Goal: Information Seeking & Learning: Learn about a topic

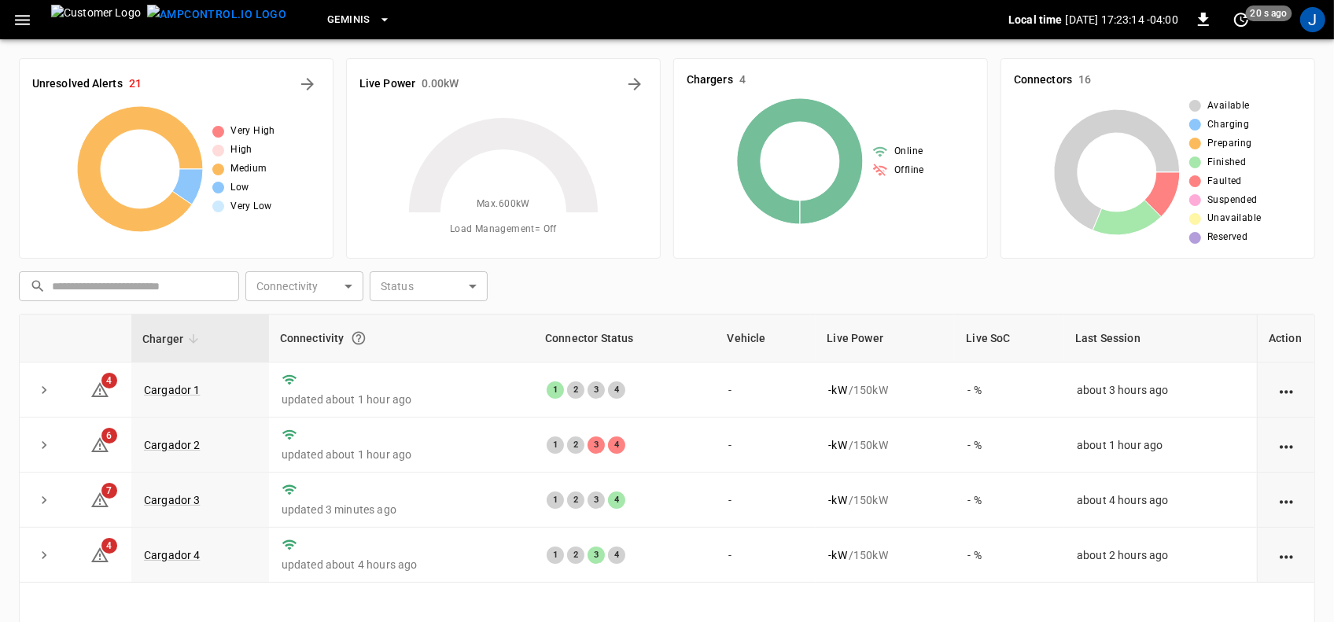
click at [17, 21] on icon "button" at bounding box center [23, 20] width 20 height 20
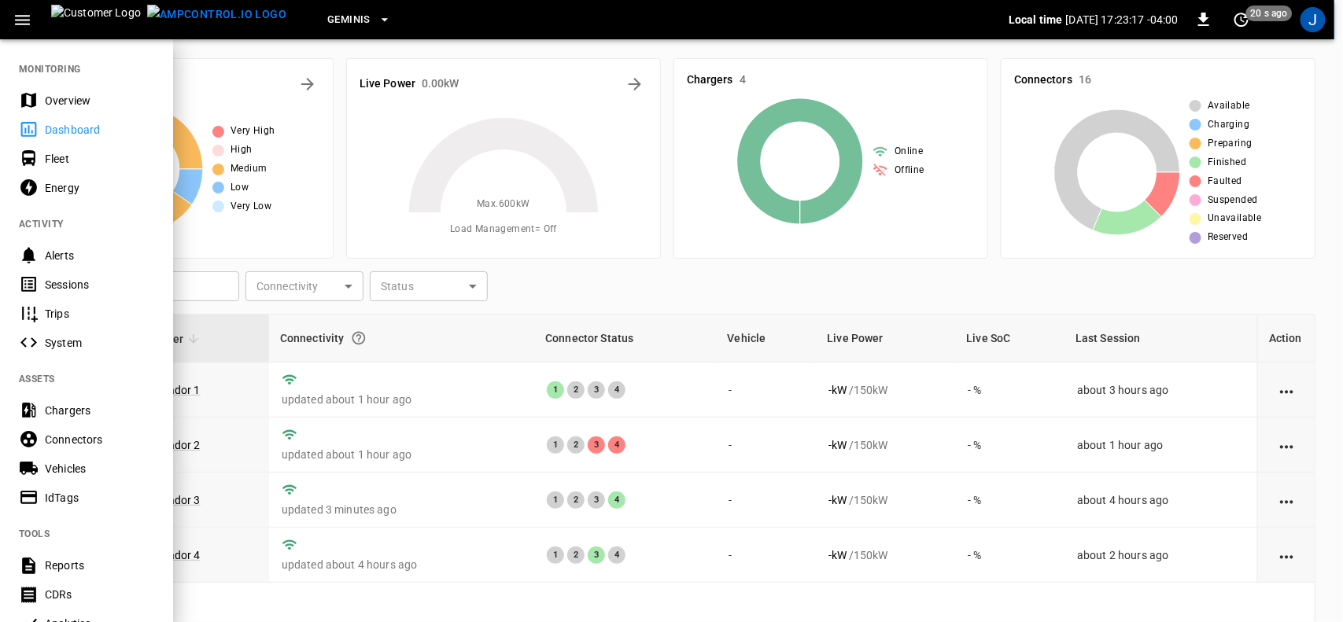
click at [53, 157] on div "Fleet" at bounding box center [99, 159] width 109 height 16
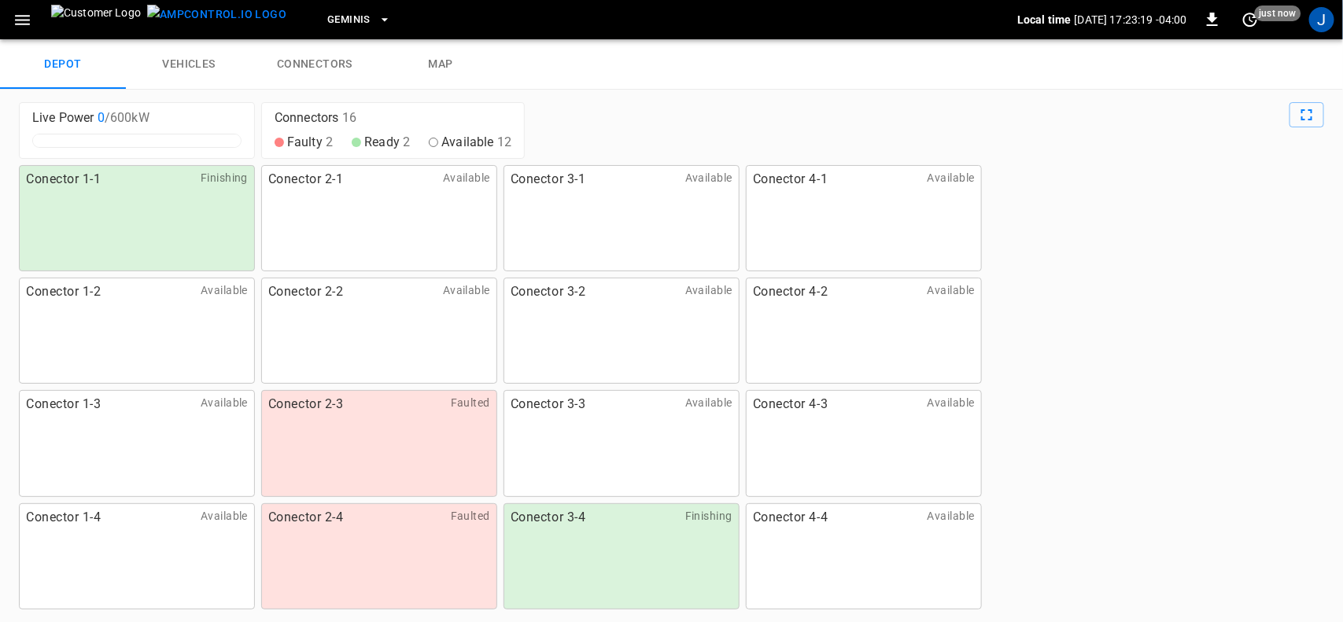
click at [201, 67] on link "vehicles" at bounding box center [189, 64] width 126 height 50
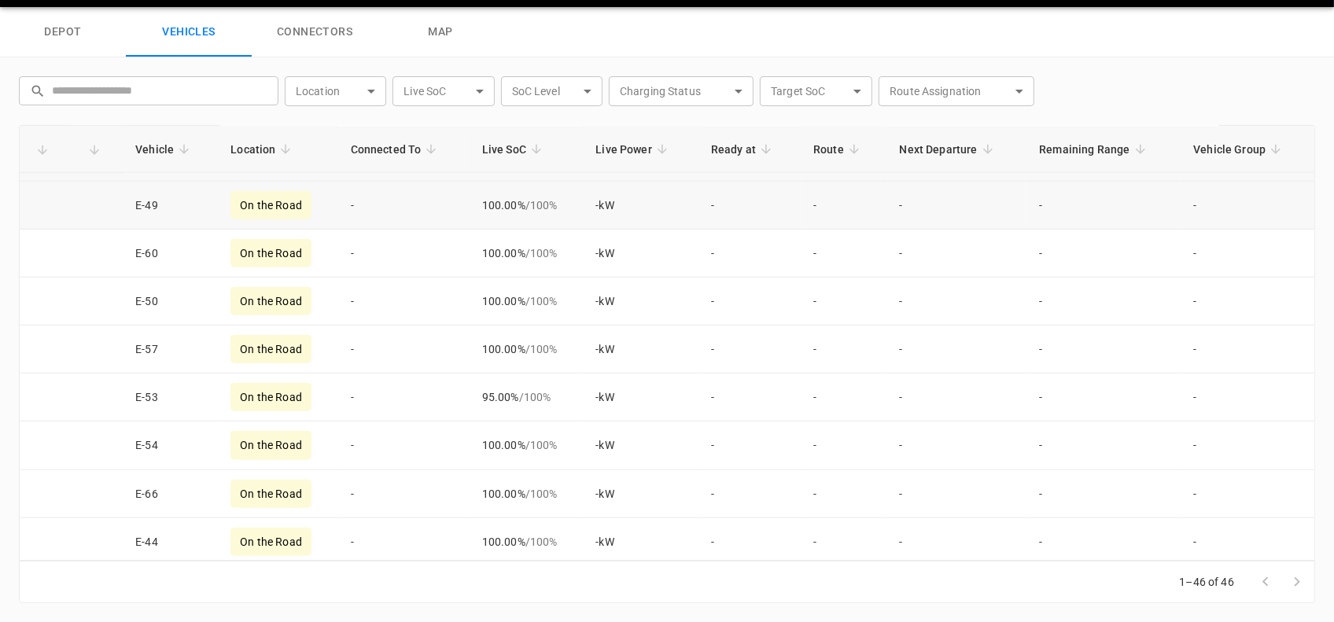
scroll to position [1141, 0]
click at [142, 210] on td "E-65" at bounding box center [170, 208] width 95 height 48
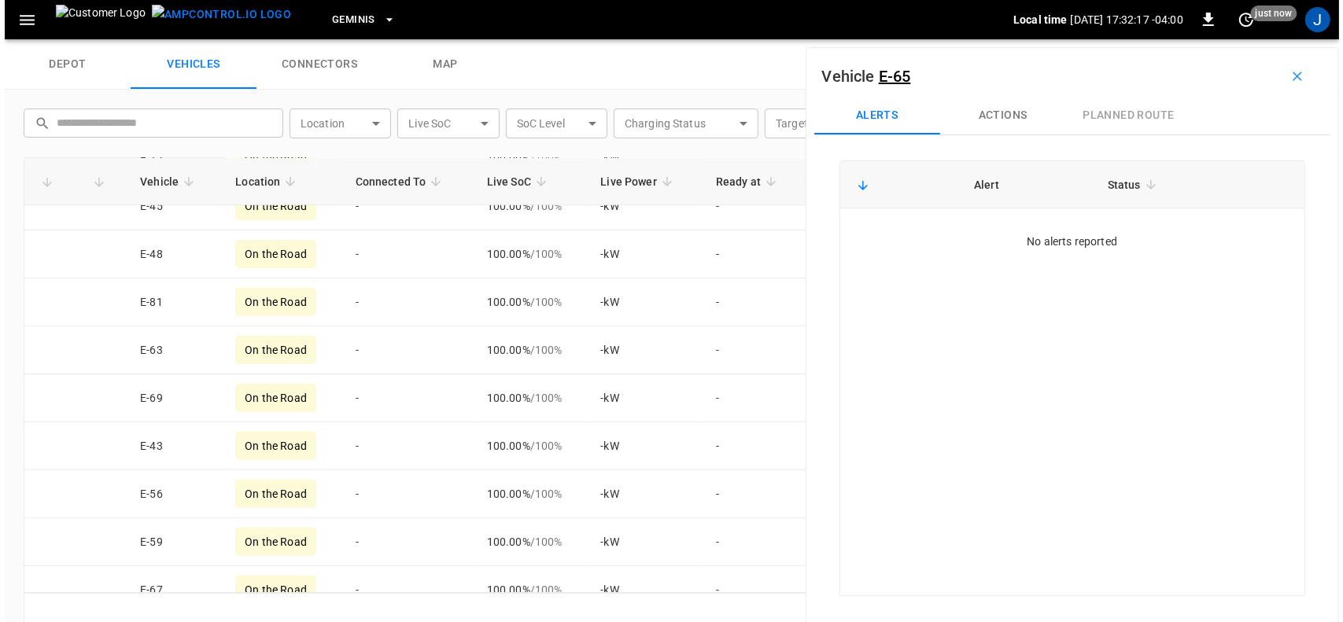
scroll to position [59, 0]
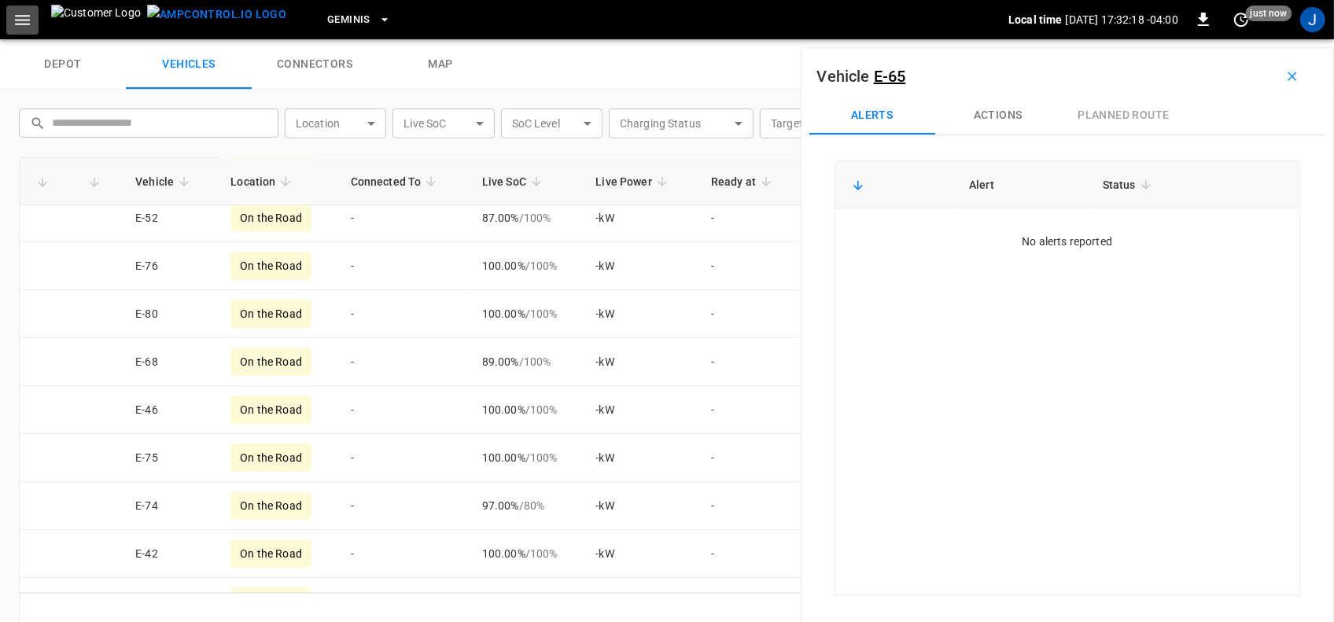
click at [28, 13] on icon "button" at bounding box center [23, 20] width 20 height 20
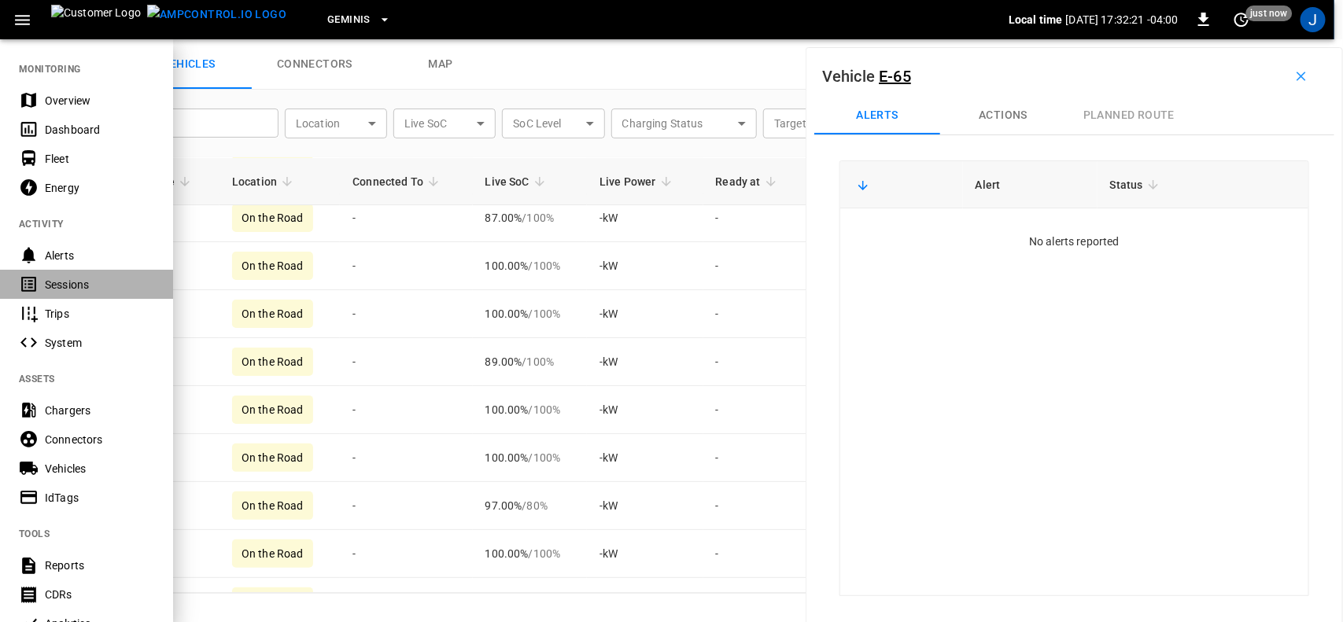
click at [61, 285] on div "Sessions" at bounding box center [99, 285] width 109 height 16
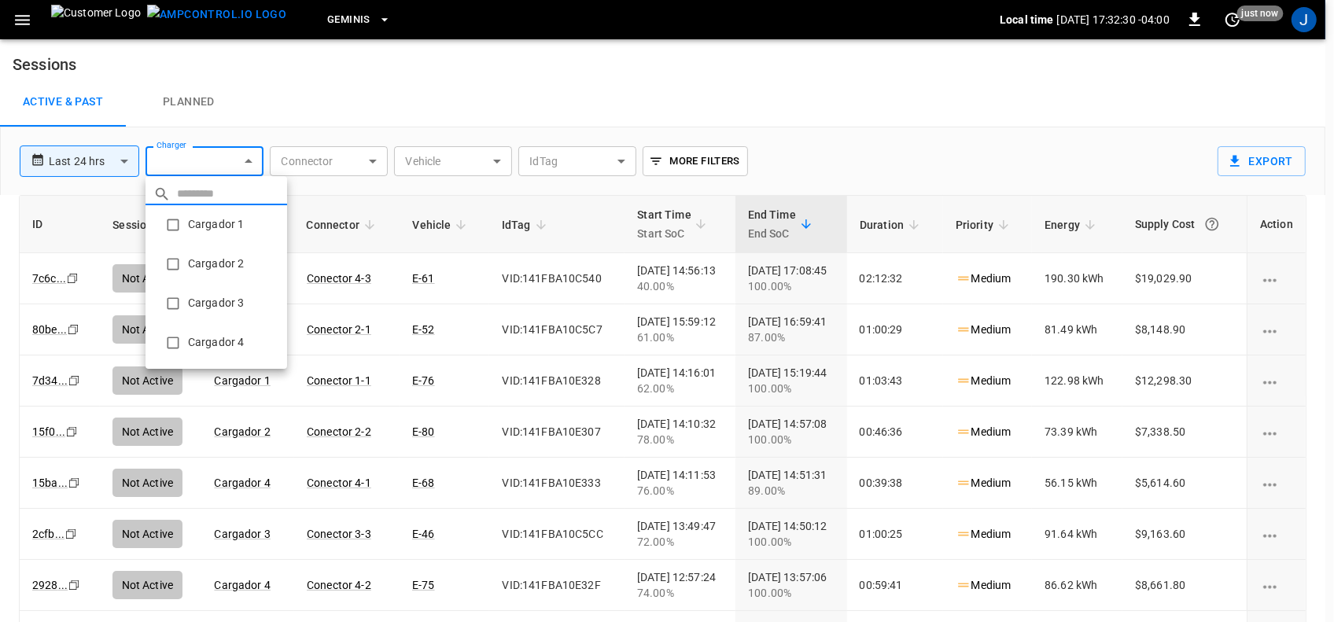
click at [253, 159] on body "**********" at bounding box center [667, 336] width 1334 height 673
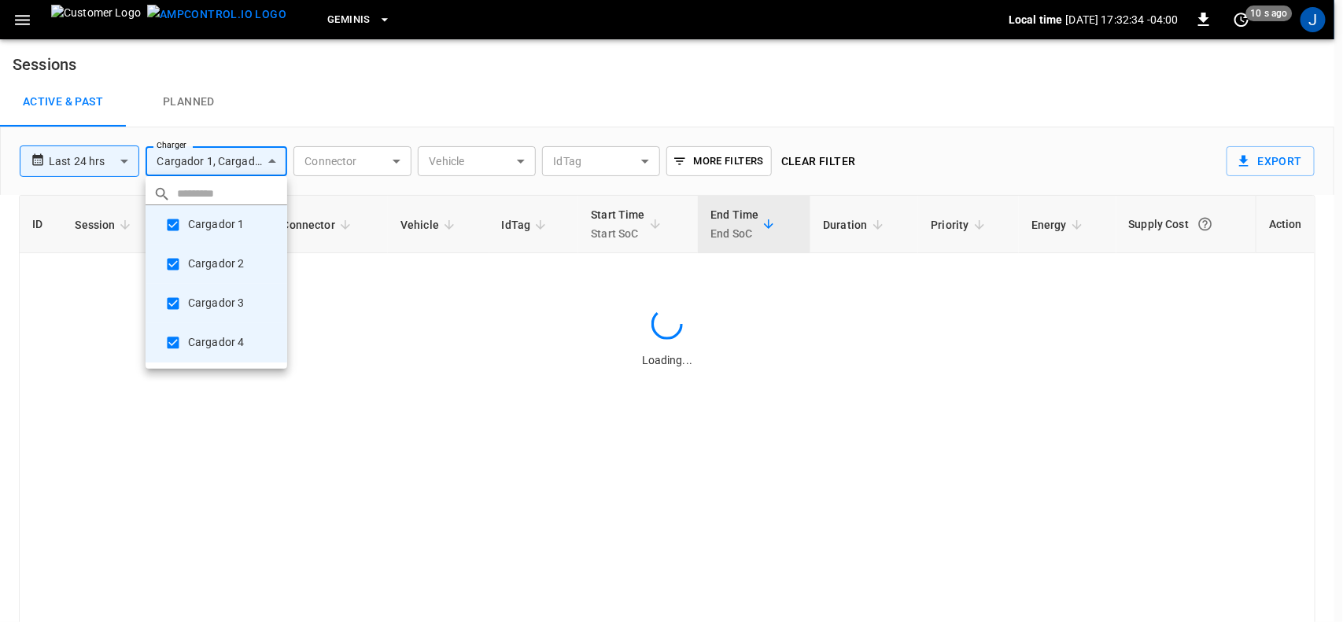
type input "**********"
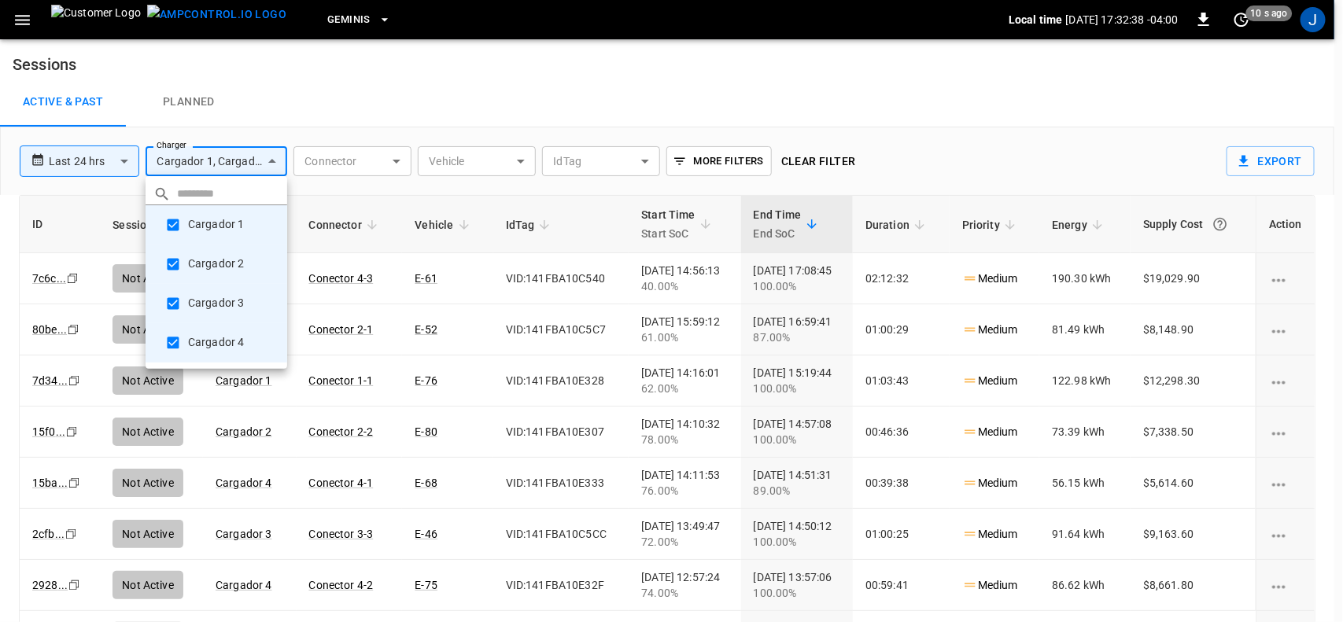
click at [527, 158] on div at bounding box center [671, 311] width 1343 height 622
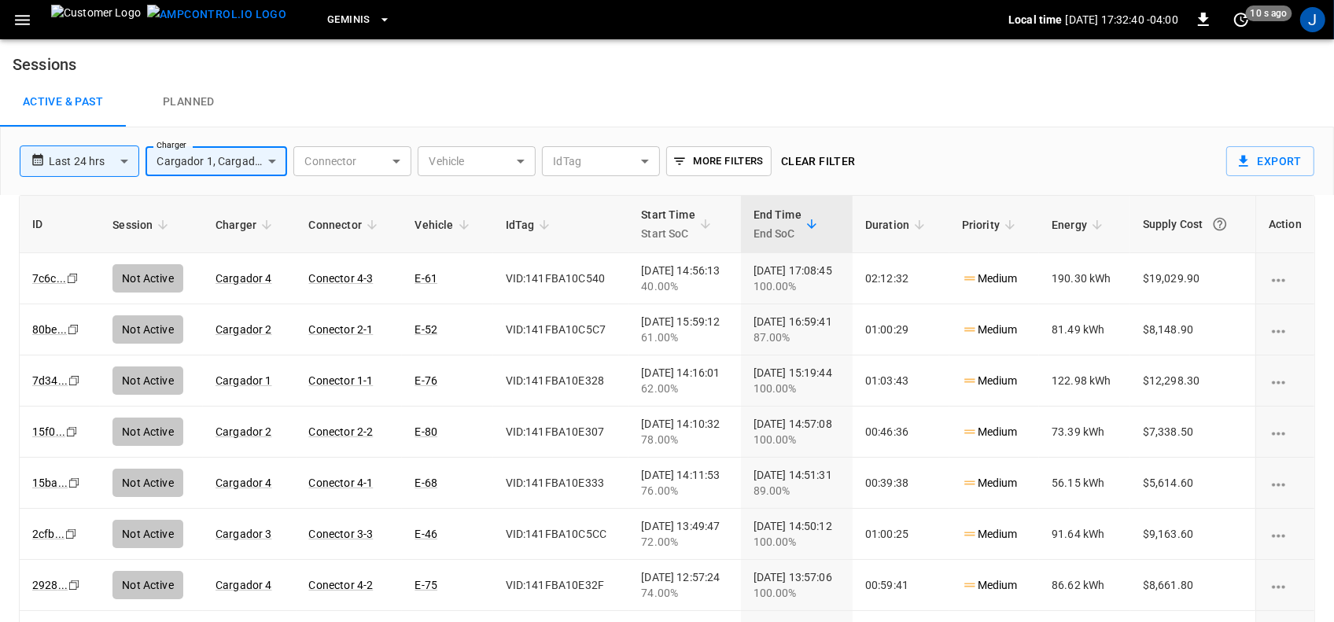
click at [521, 161] on body "**********" at bounding box center [667, 336] width 1334 height 673
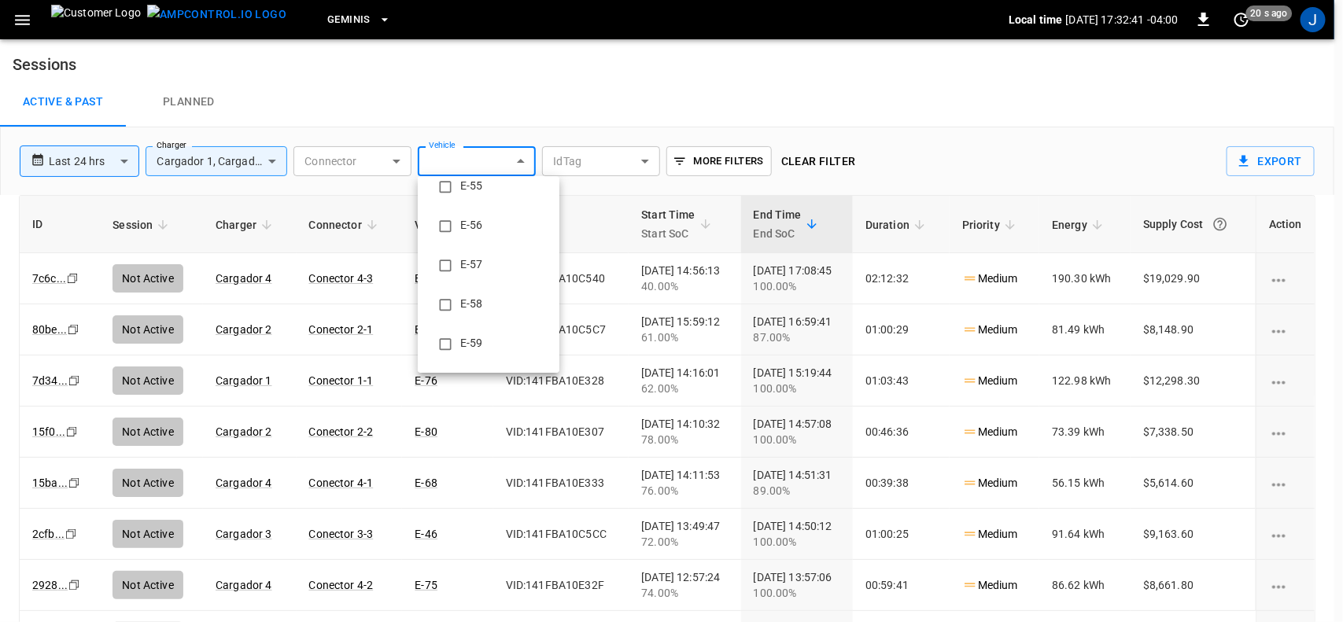
scroll to position [590, 0]
click at [500, 308] on li "E-58" at bounding box center [489, 303] width 142 height 39
type input "**********"
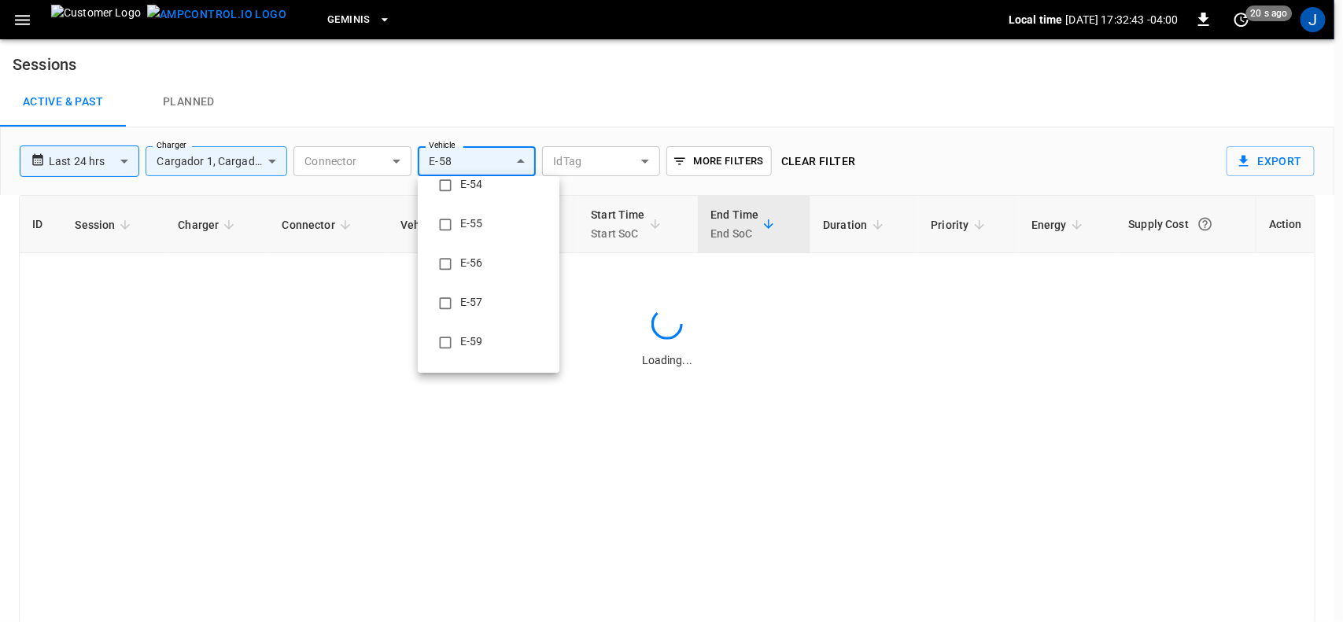
scroll to position [0, 0]
click at [124, 161] on div at bounding box center [671, 311] width 1343 height 622
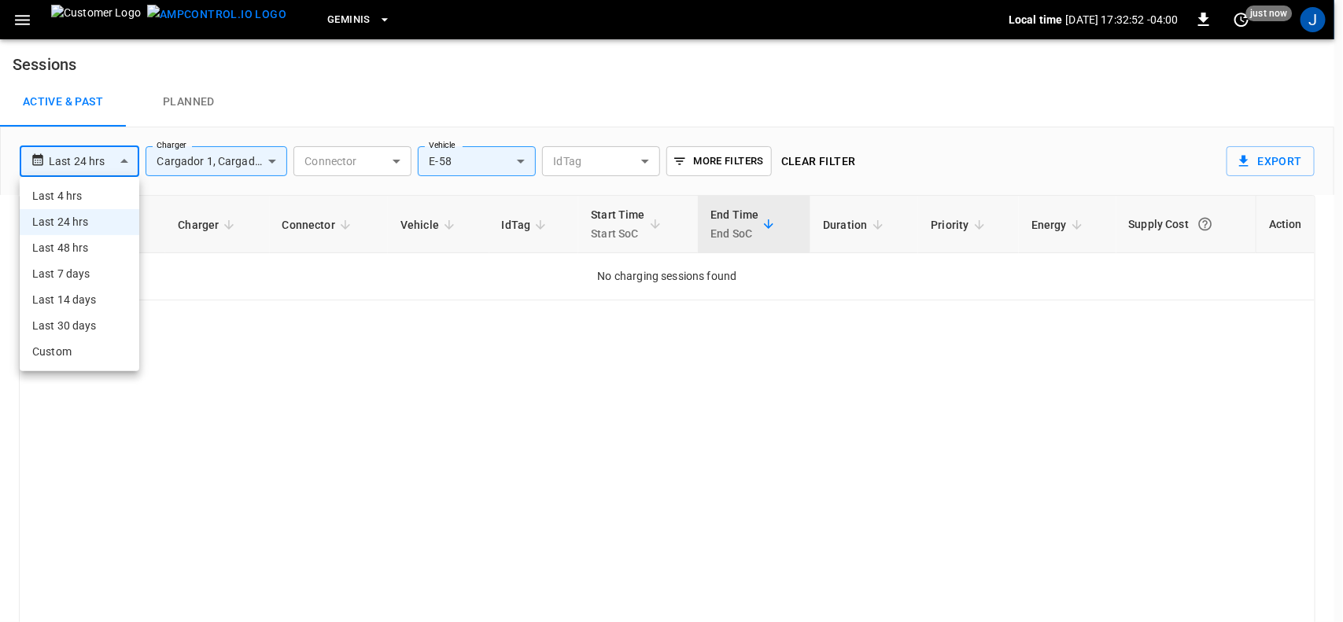
click at [124, 161] on body "**********" at bounding box center [671, 336] width 1343 height 673
click at [73, 276] on li "Last 7 days" at bounding box center [80, 274] width 120 height 26
type input "**********"
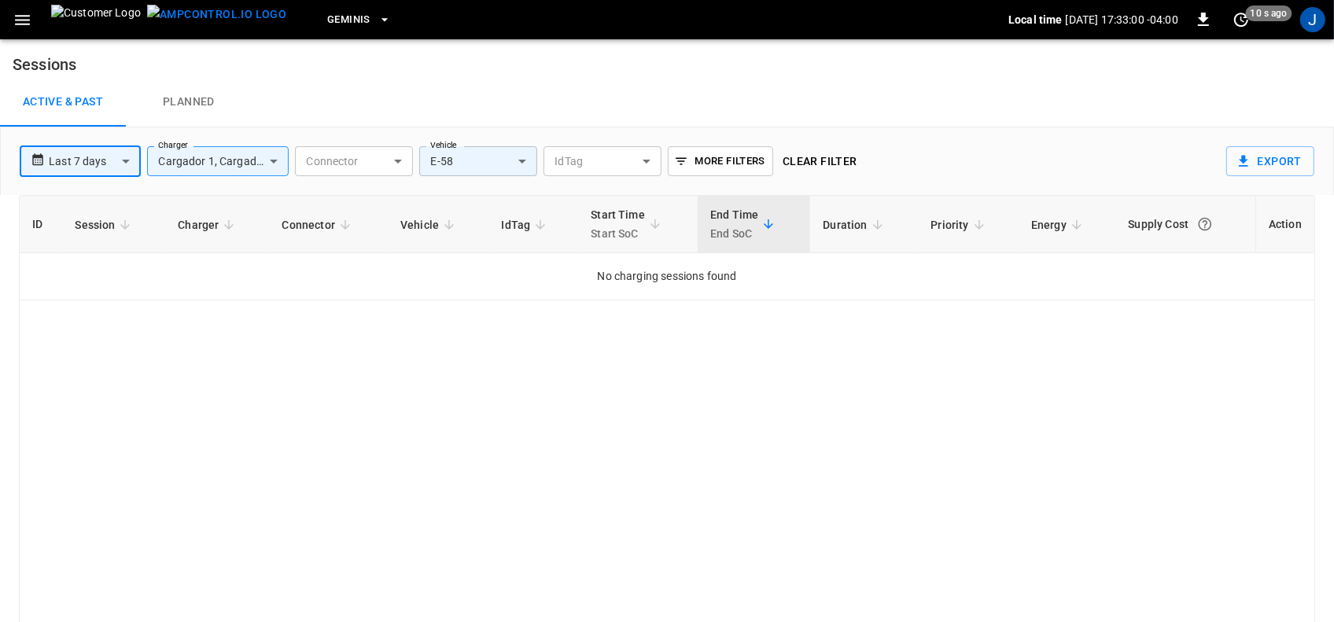
click at [521, 160] on body "**********" at bounding box center [667, 336] width 1334 height 673
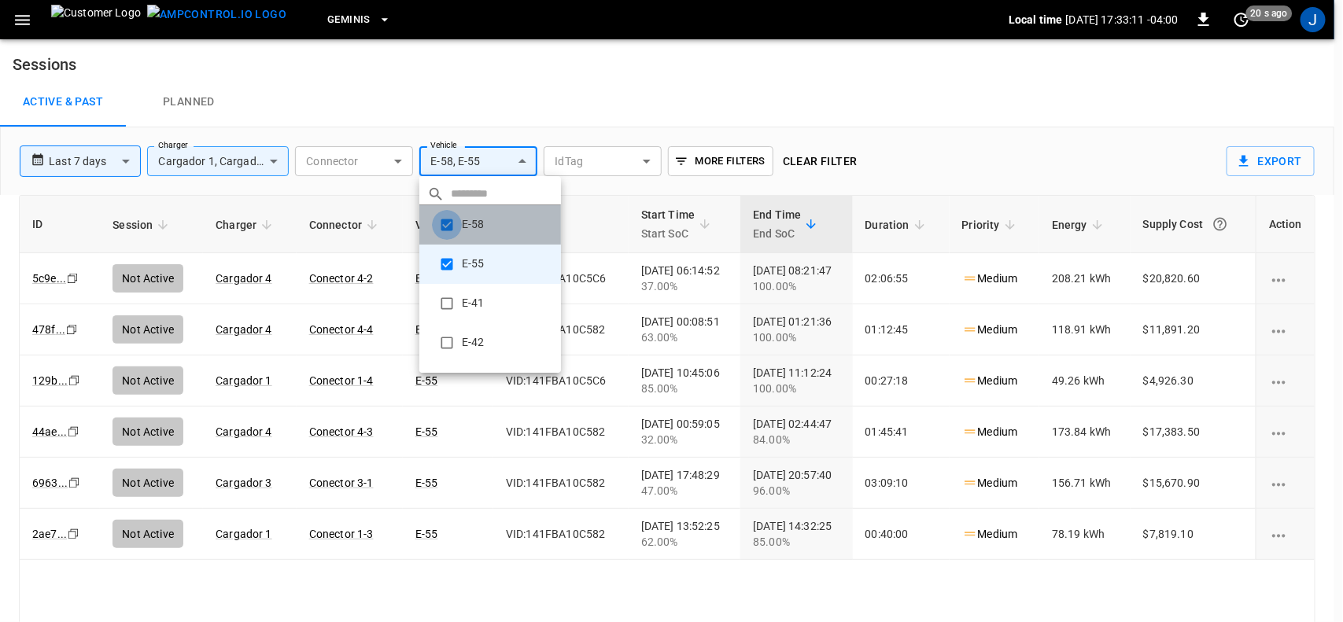
type input "**********"
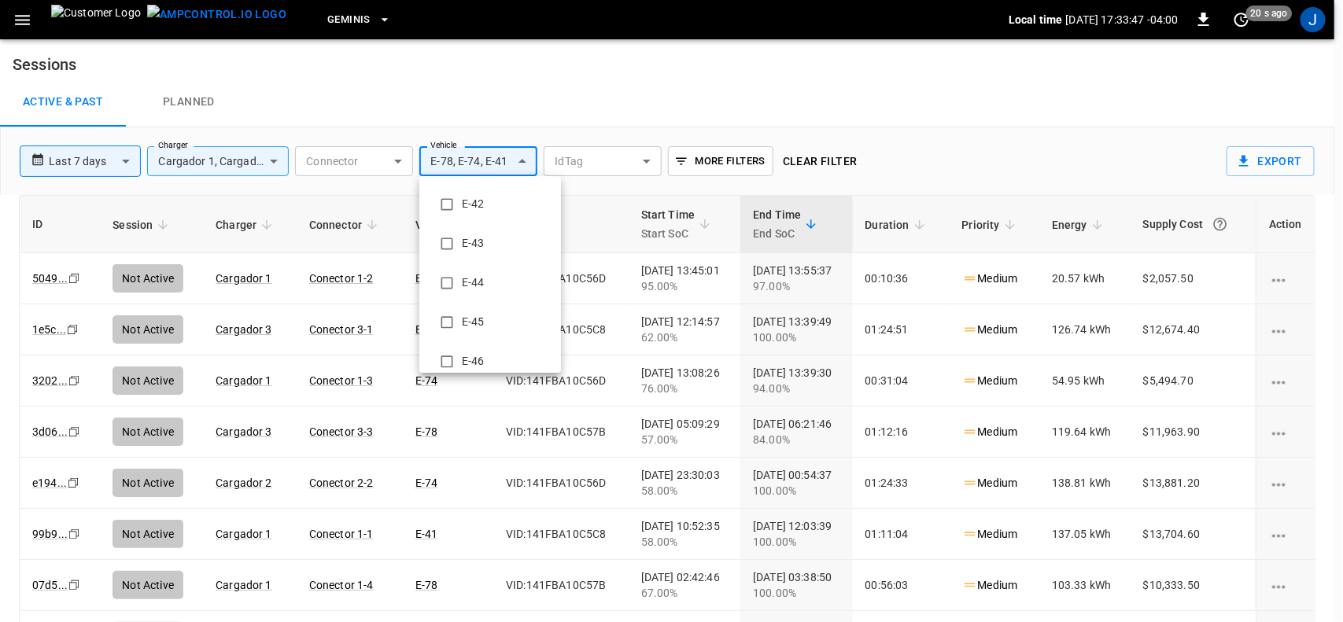
scroll to position [363, 0]
click at [463, 291] on li "E-48" at bounding box center [490, 294] width 142 height 39
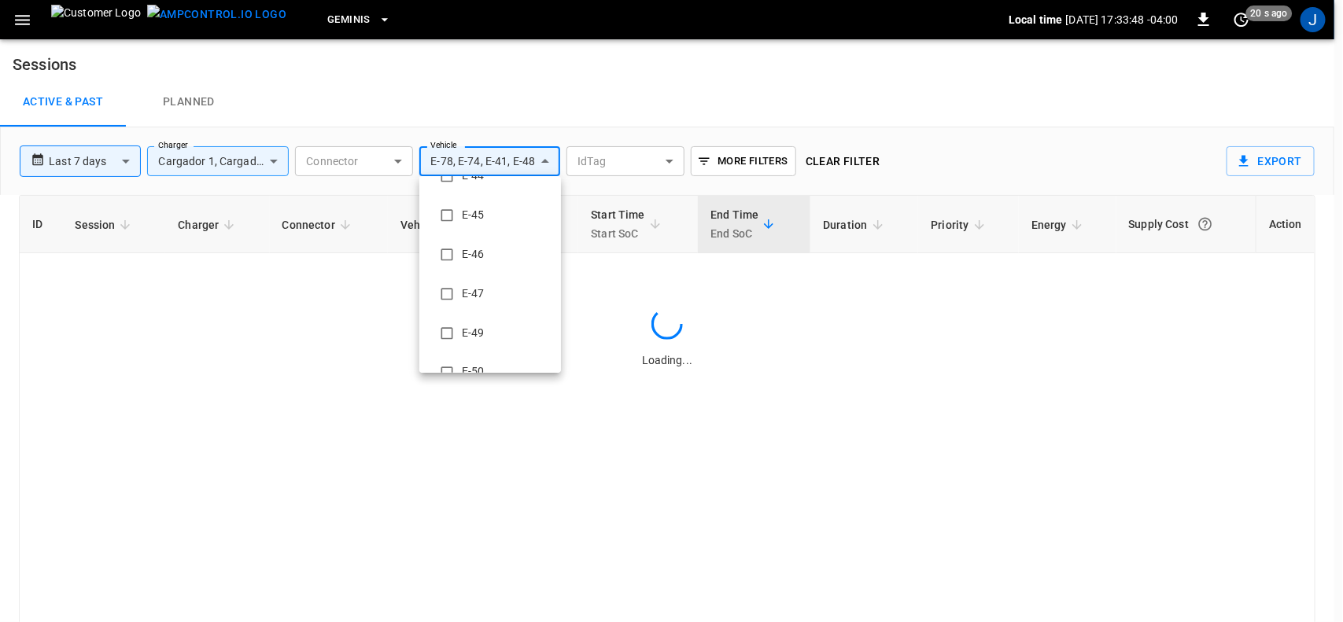
scroll to position [50, 0]
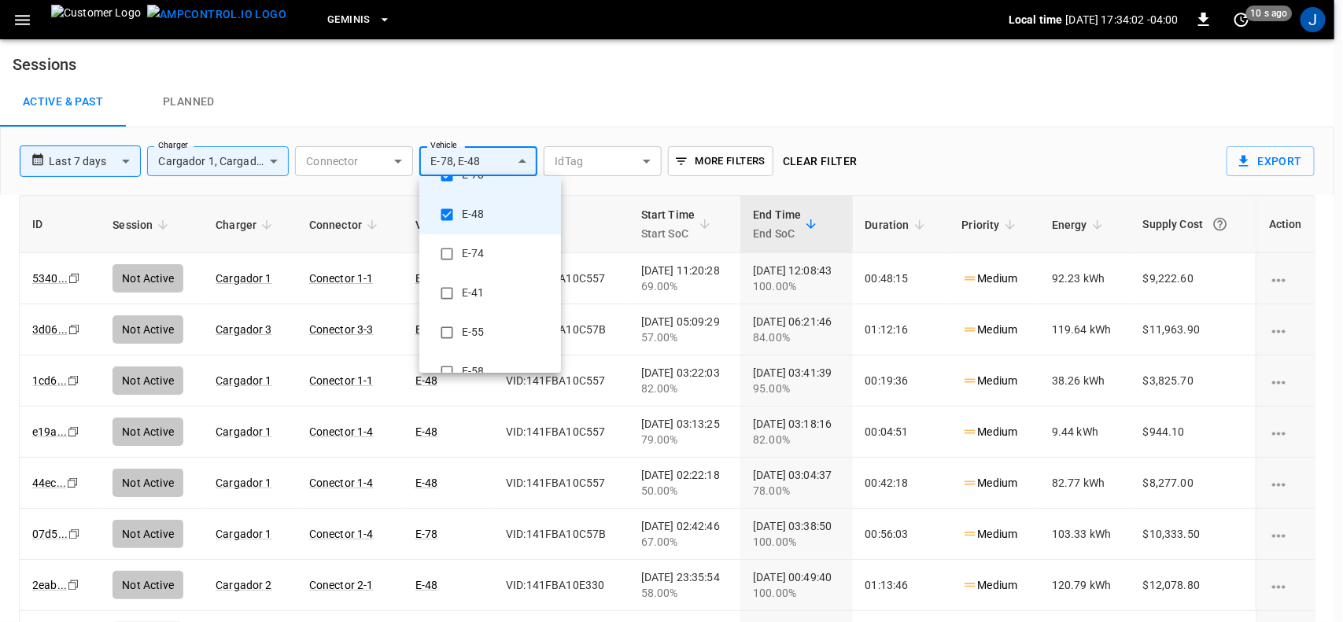
click at [446, 174] on div at bounding box center [671, 311] width 1343 height 622
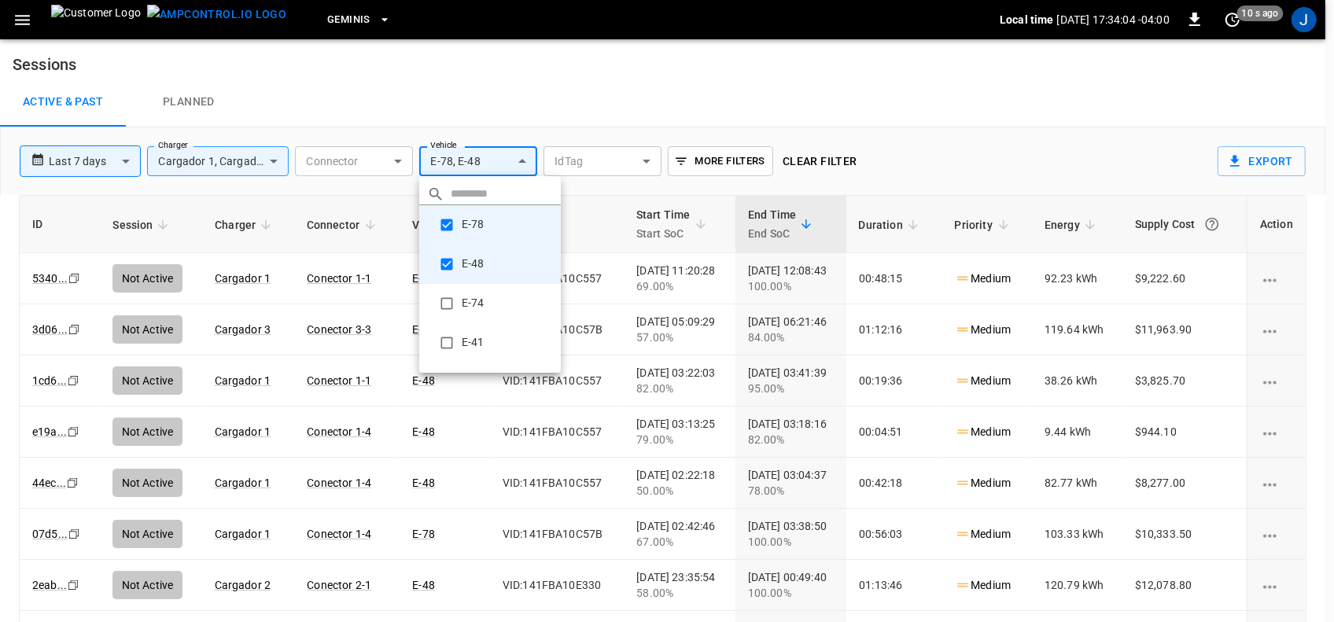
click at [521, 154] on body "**********" at bounding box center [667, 336] width 1334 height 673
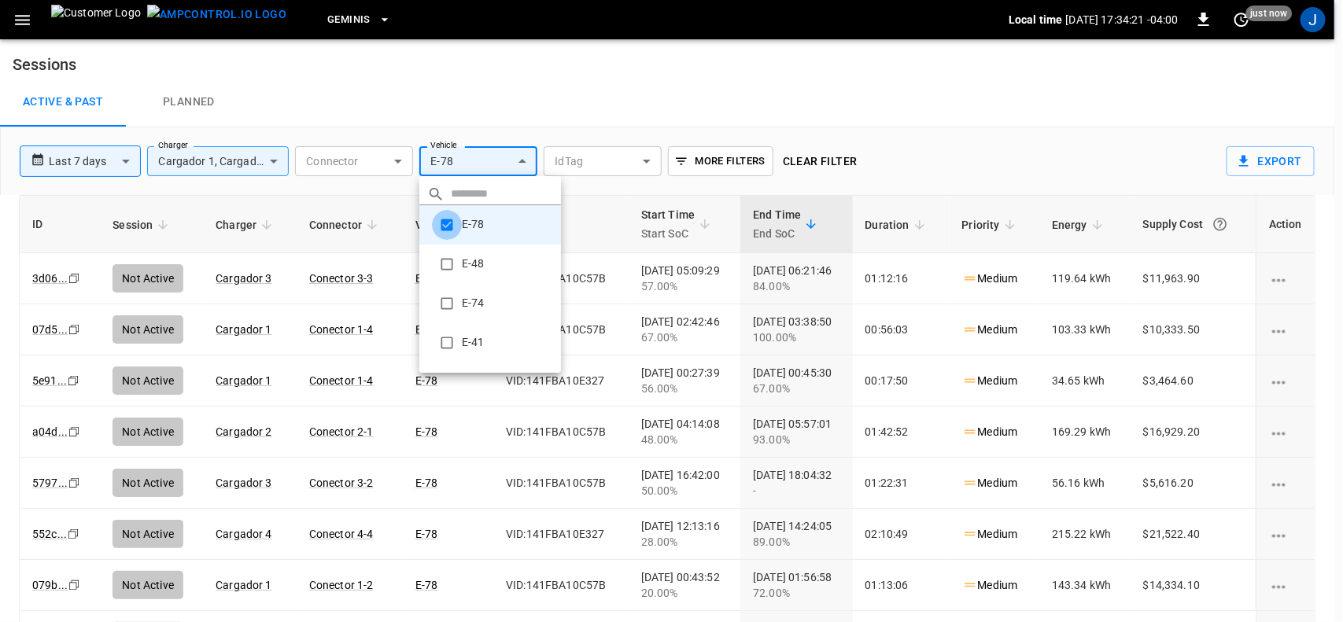
type input "**********"
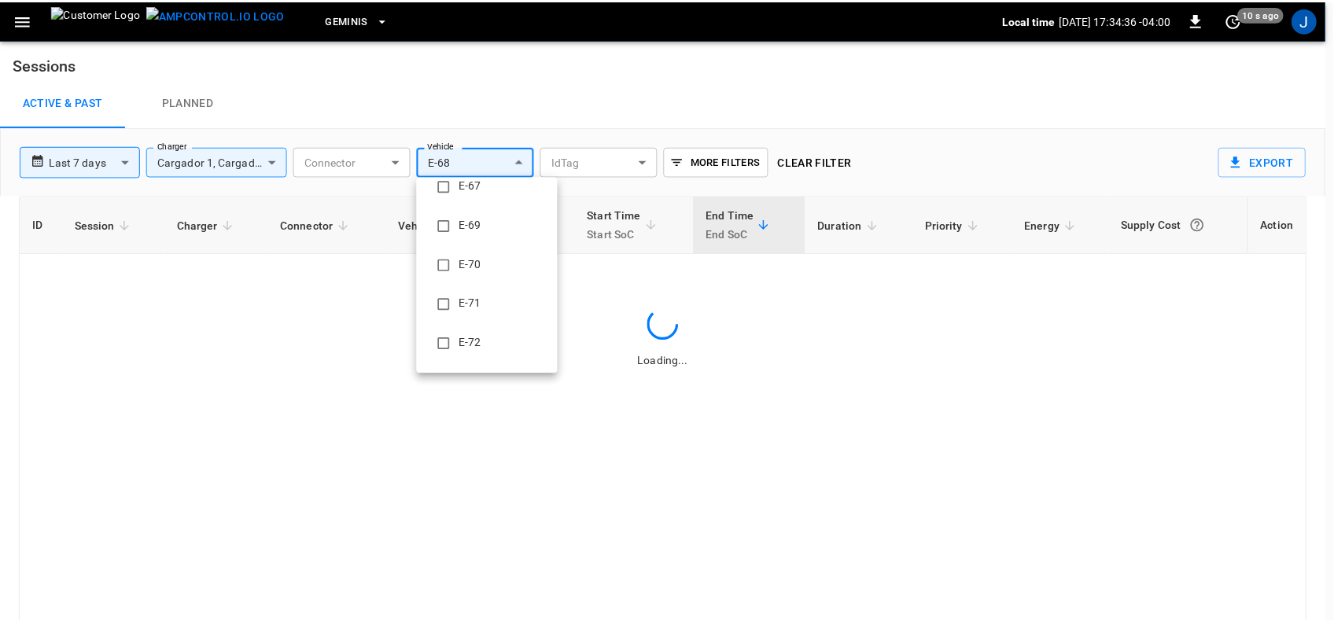
scroll to position [29, 0]
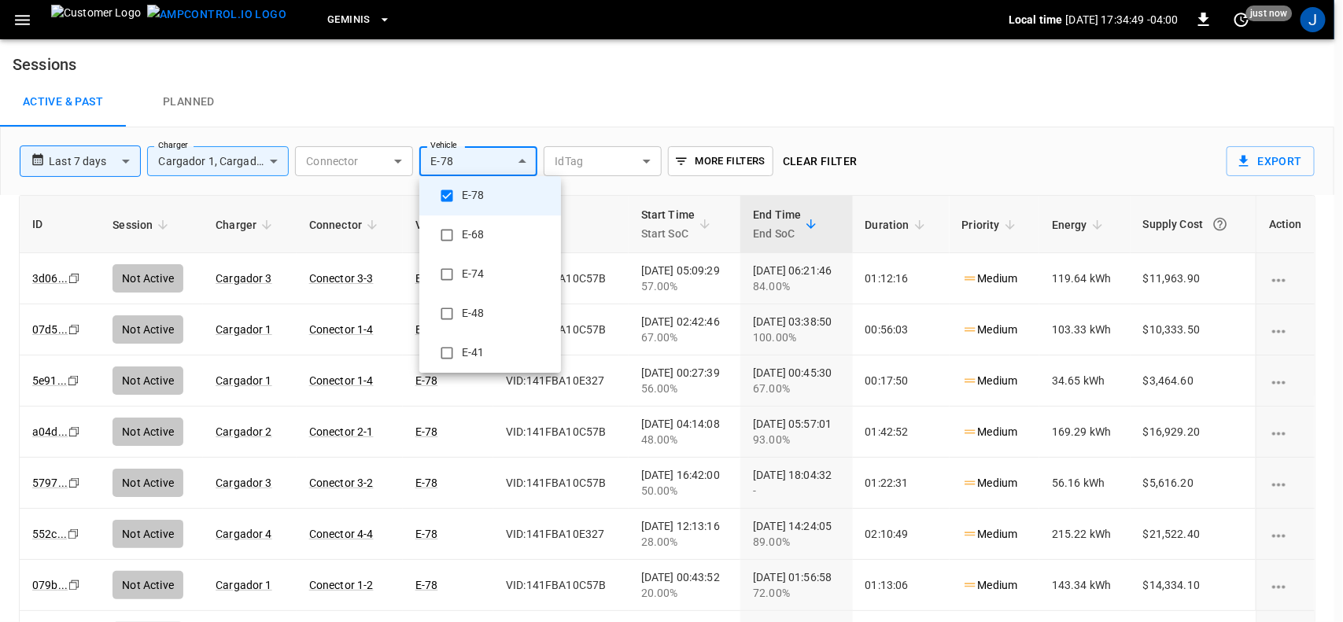
type input "**********"
click at [24, 17] on div at bounding box center [671, 311] width 1343 height 622
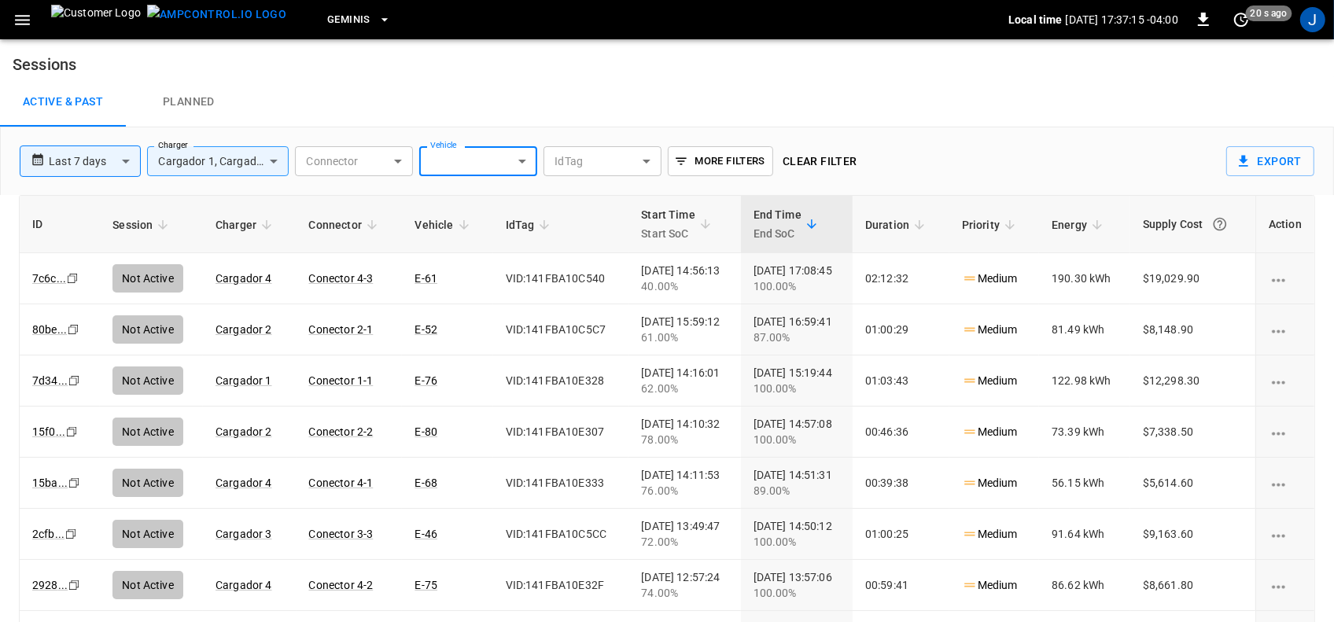
click at [24, 17] on icon "button" at bounding box center [23, 20] width 20 height 20
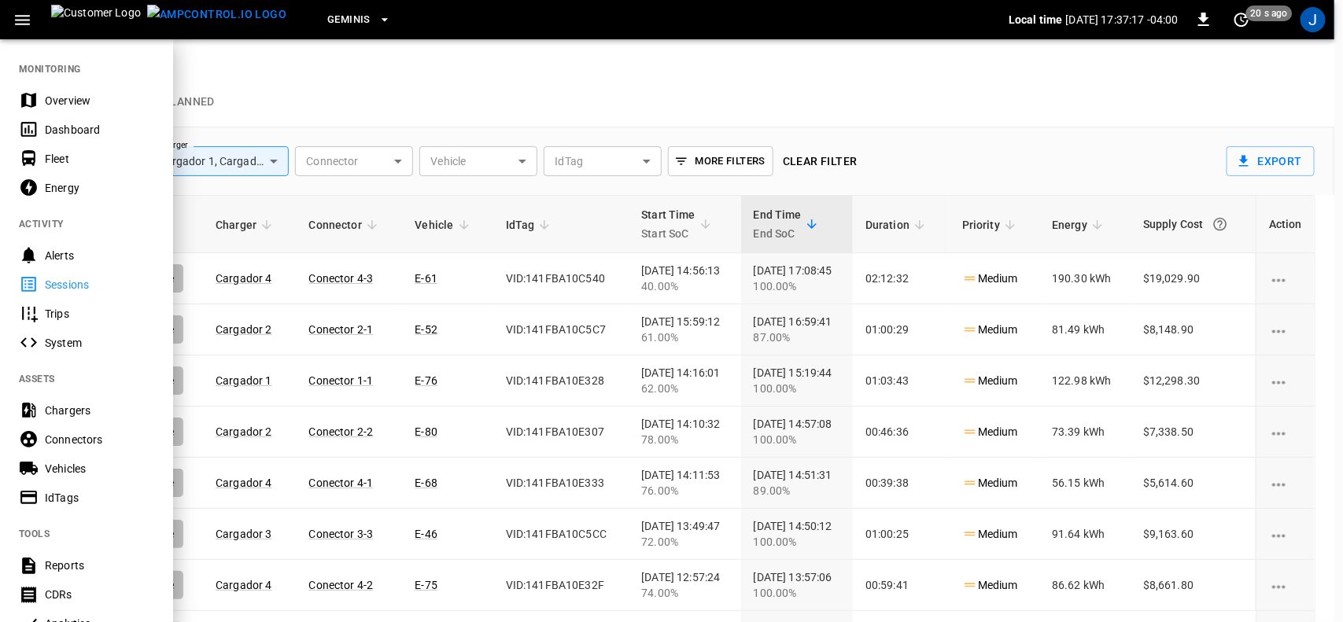
click at [69, 130] on div "Dashboard" at bounding box center [99, 130] width 109 height 16
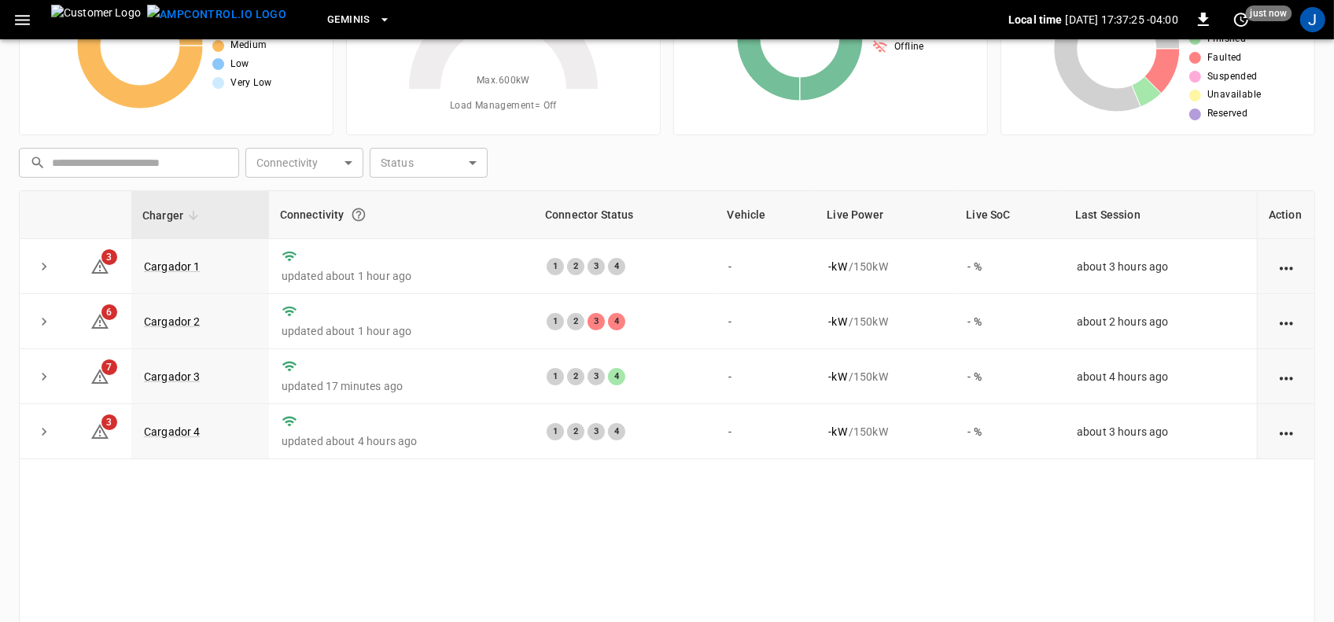
scroll to position [187, 0]
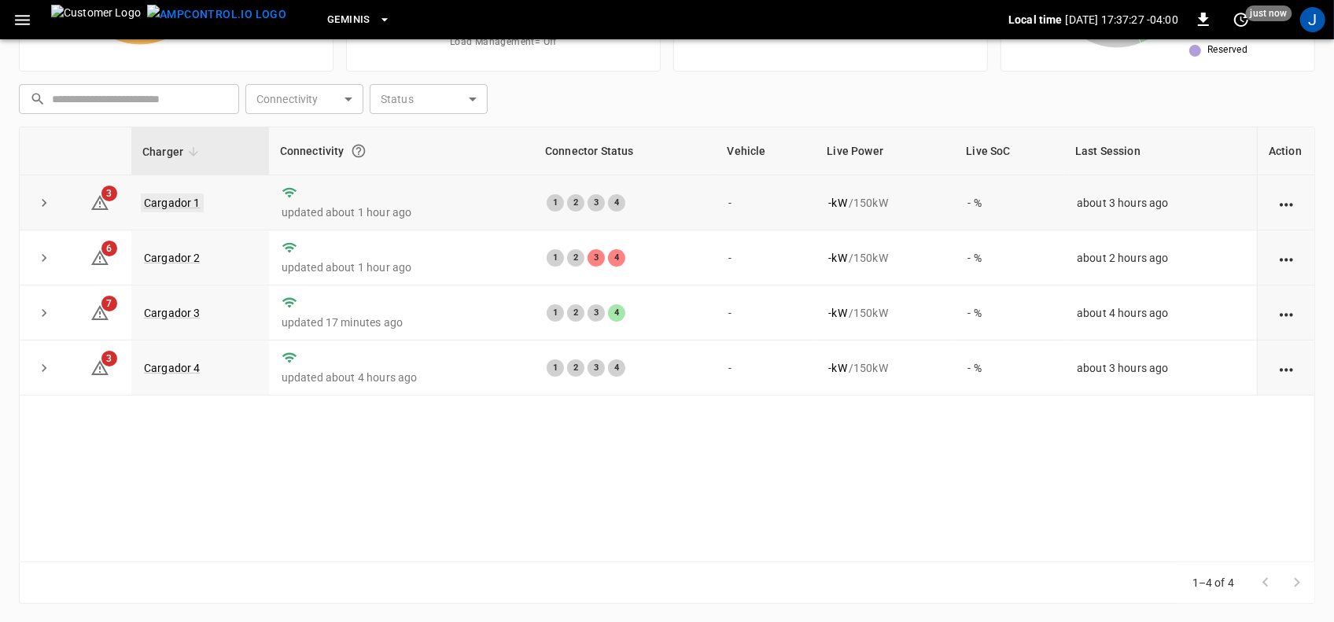
click at [179, 202] on link "Cargador 1" at bounding box center [172, 203] width 63 height 19
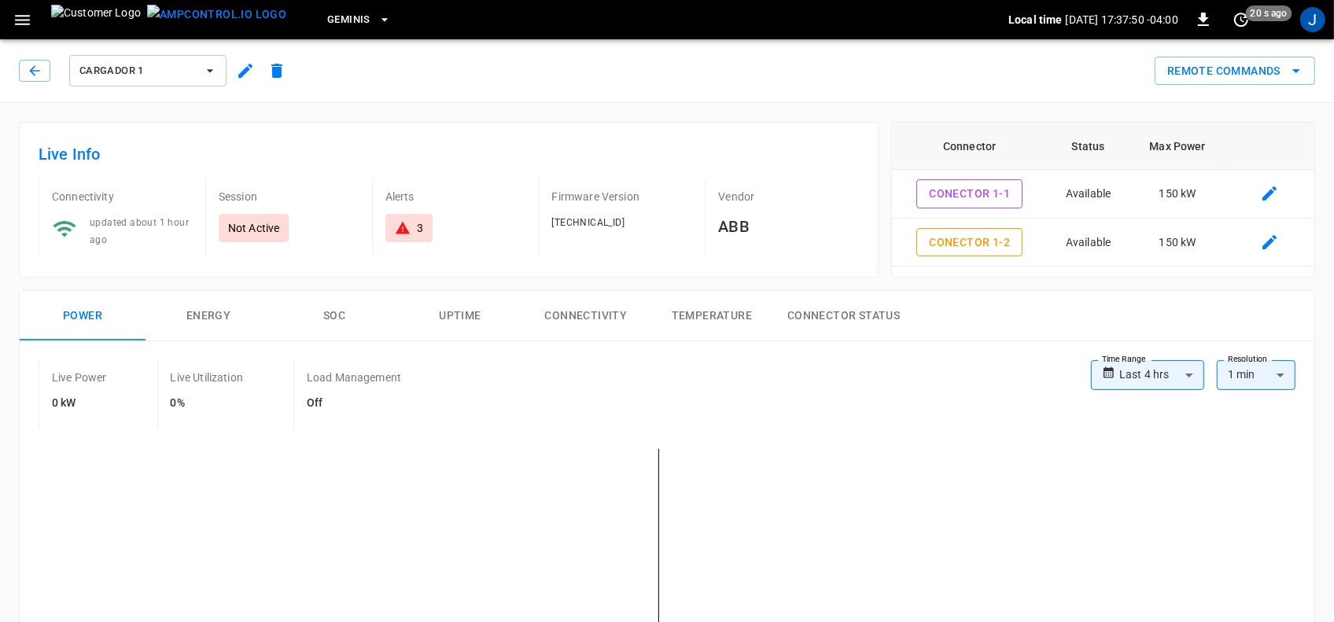
click at [211, 69] on icon "button" at bounding box center [210, 70] width 6 height 3
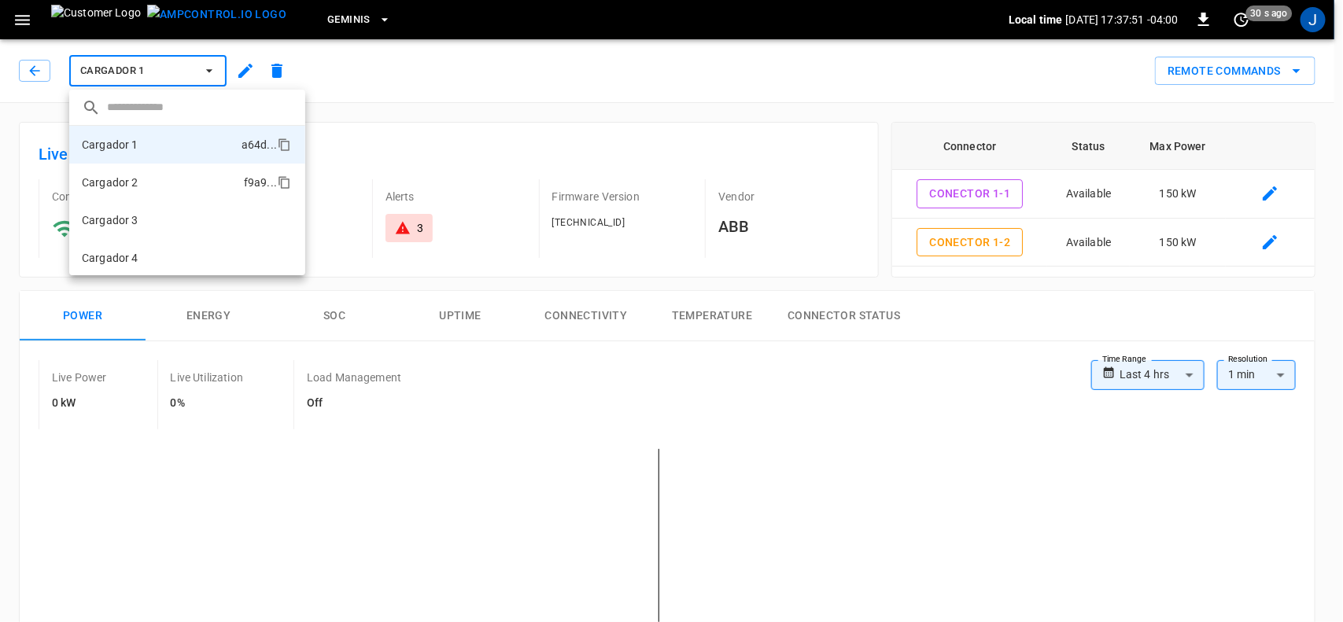
click at [126, 186] on p "Cargador 2" at bounding box center [110, 183] width 57 height 16
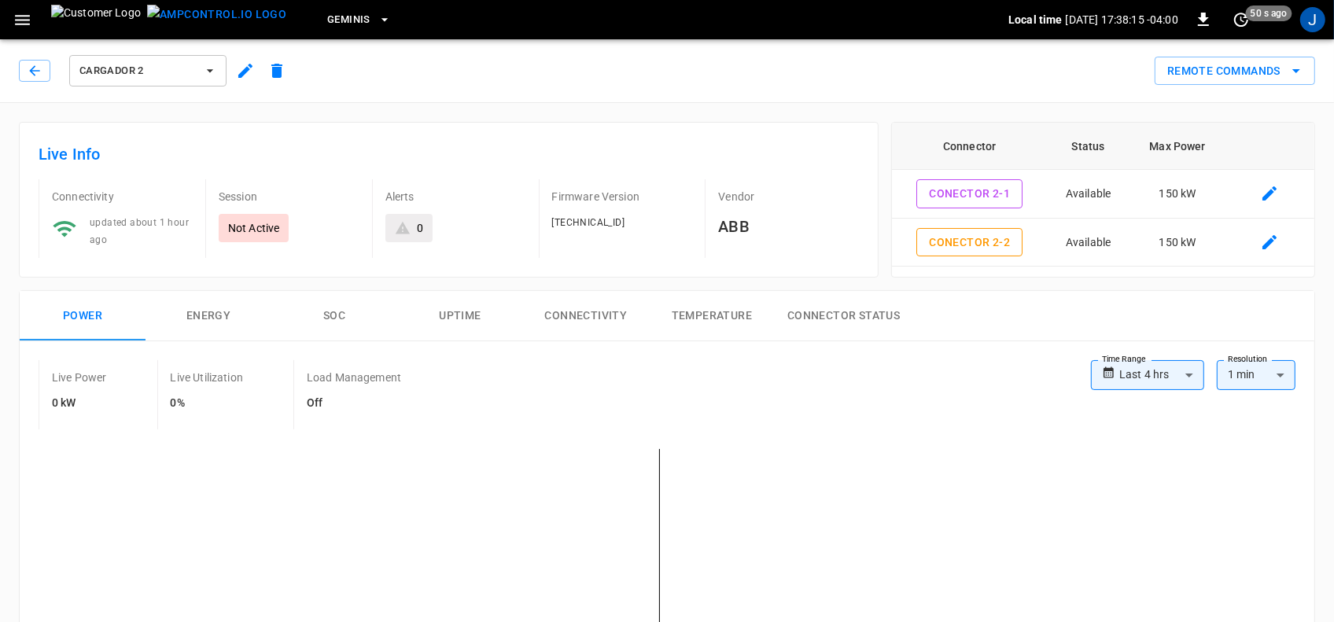
click at [211, 69] on icon "button" at bounding box center [210, 70] width 6 height 3
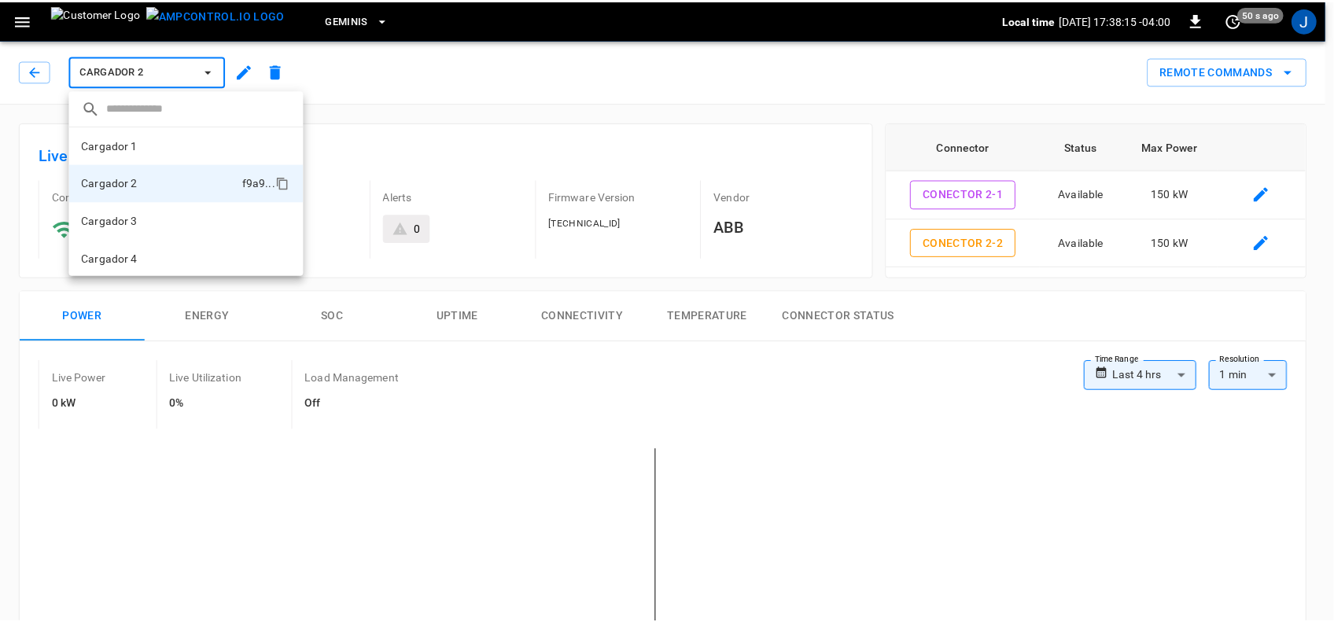
scroll to position [2, 0]
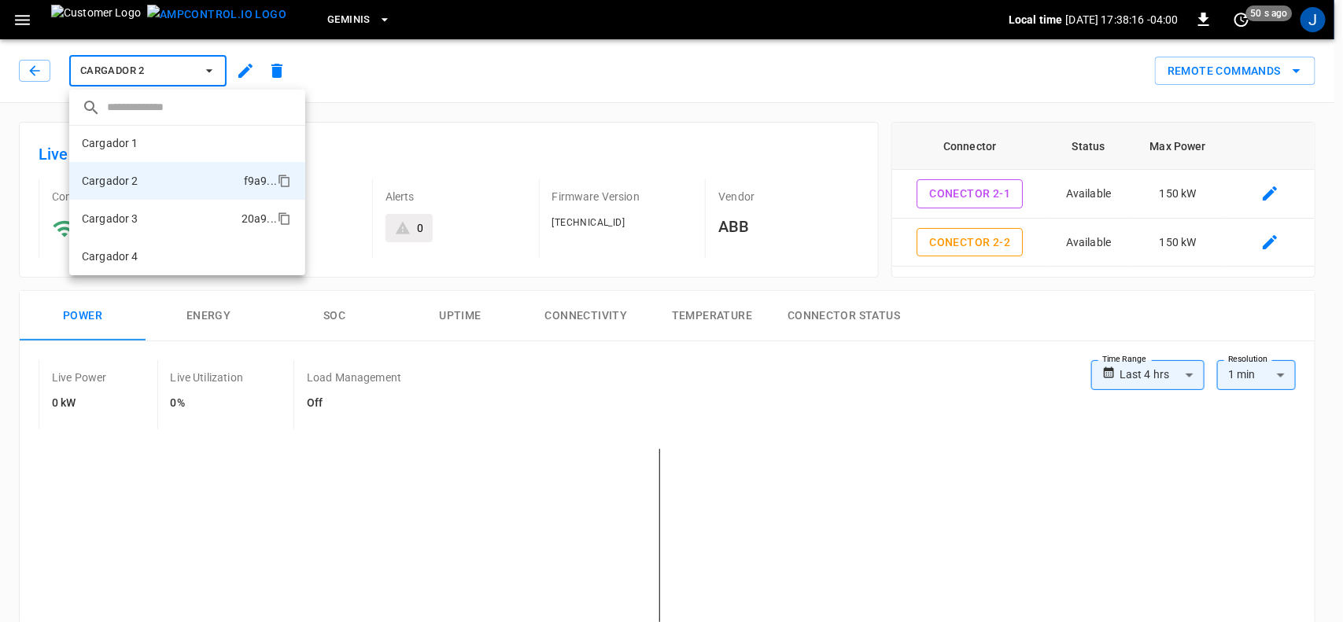
click at [135, 220] on p "Cargador 3" at bounding box center [110, 219] width 57 height 16
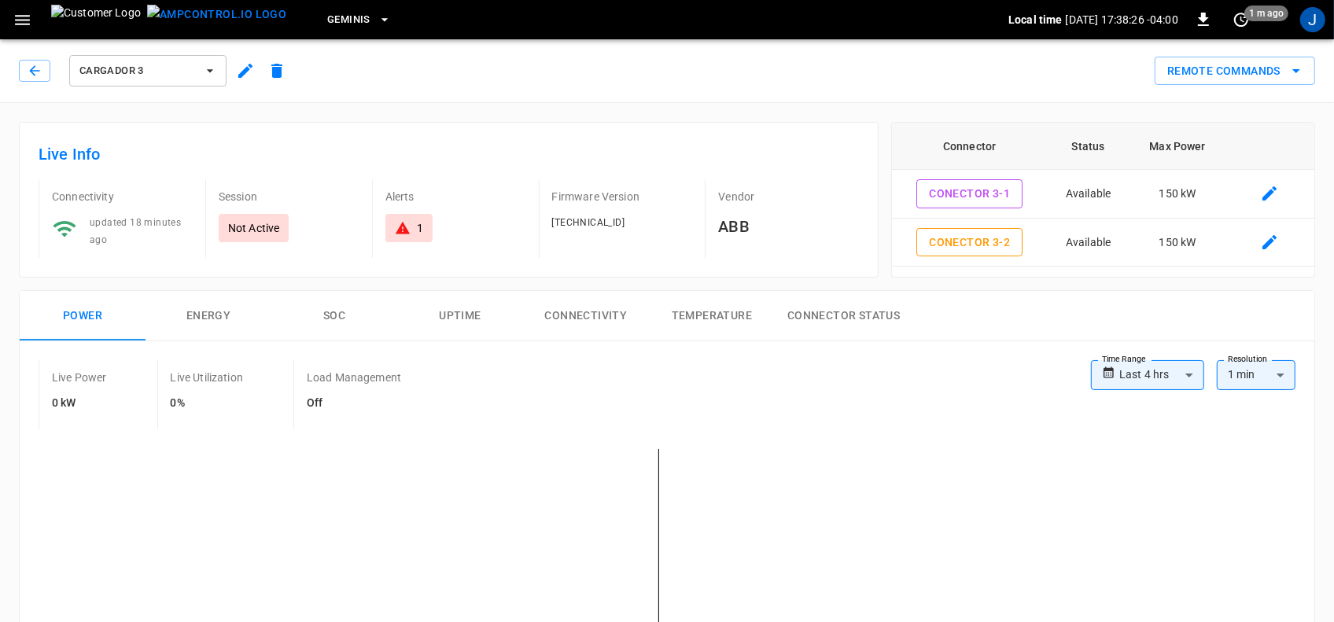
click at [211, 71] on icon "button" at bounding box center [210, 70] width 6 height 3
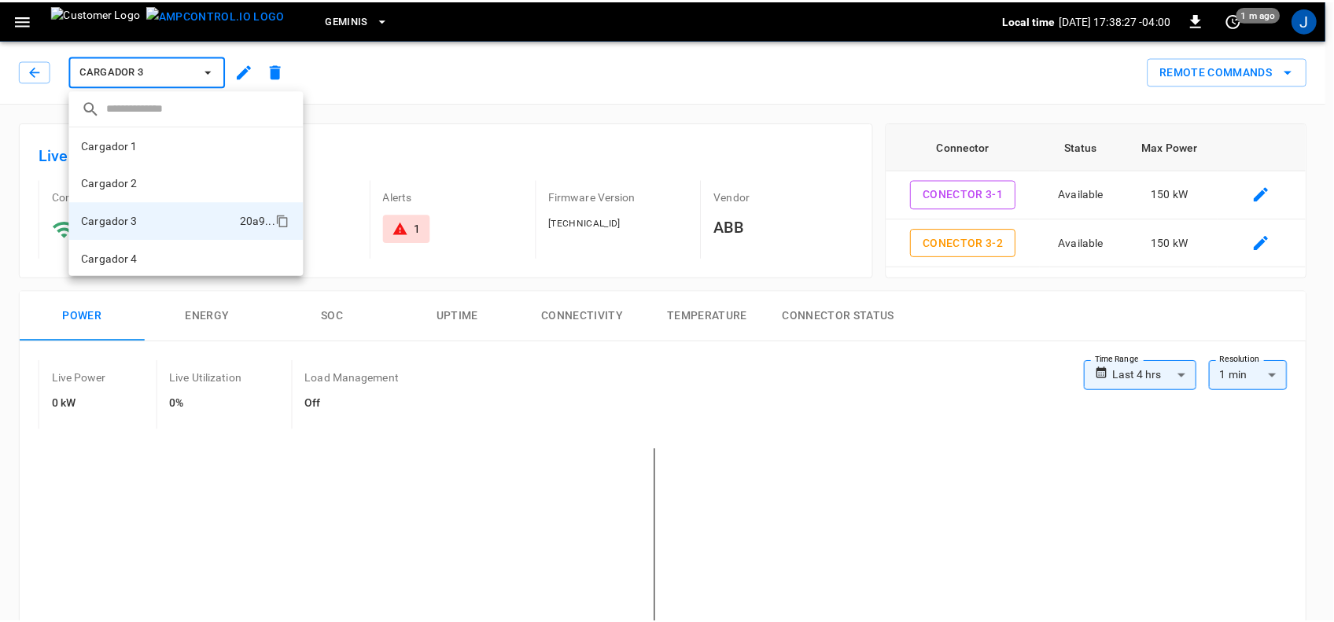
scroll to position [2, 0]
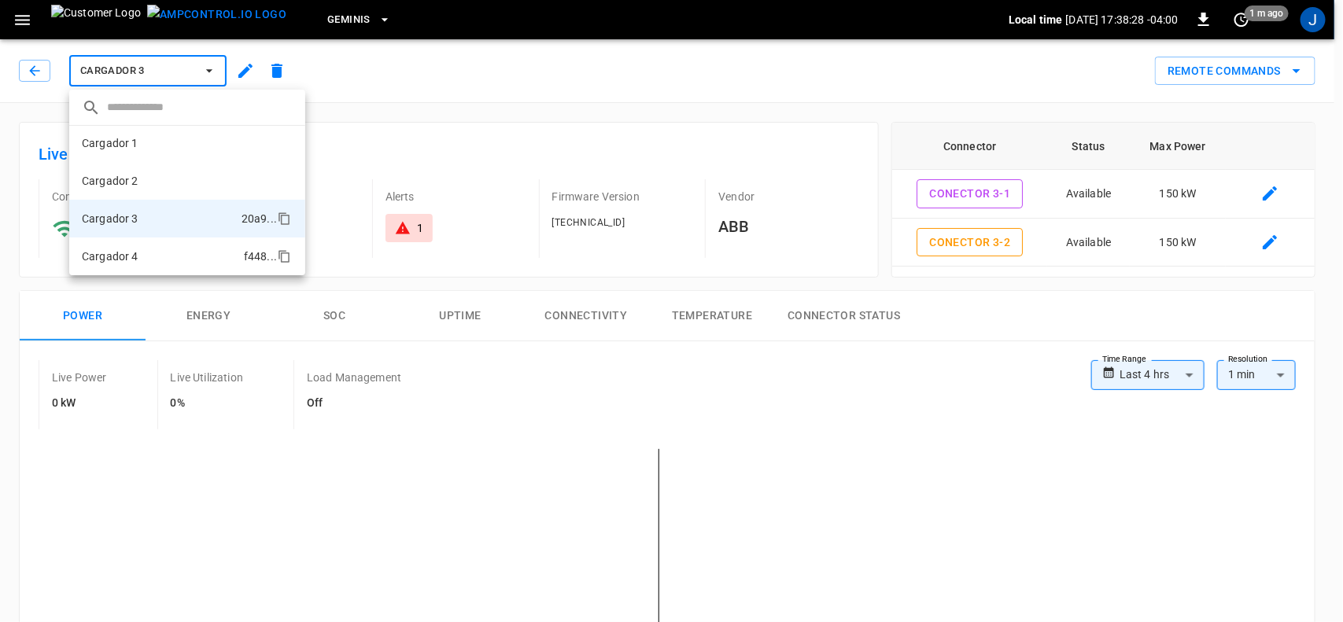
click at [120, 253] on p "Cargador 4" at bounding box center [110, 257] width 57 height 16
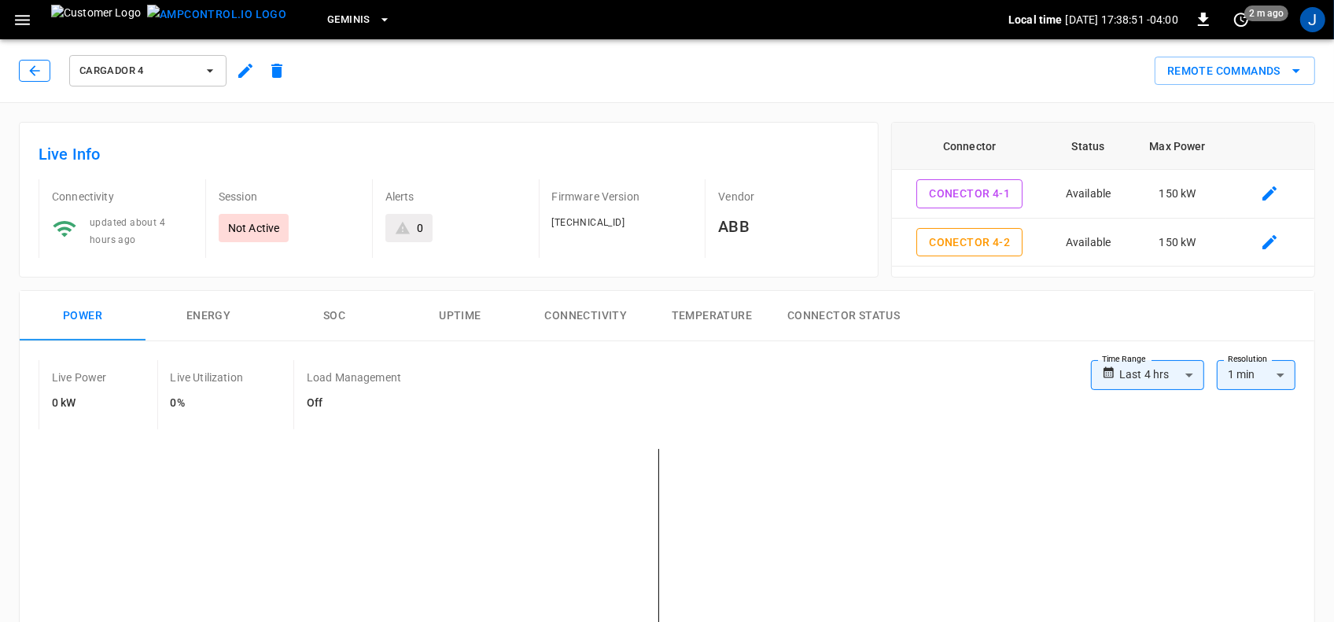
click at [28, 69] on icon "button" at bounding box center [35, 71] width 16 height 16
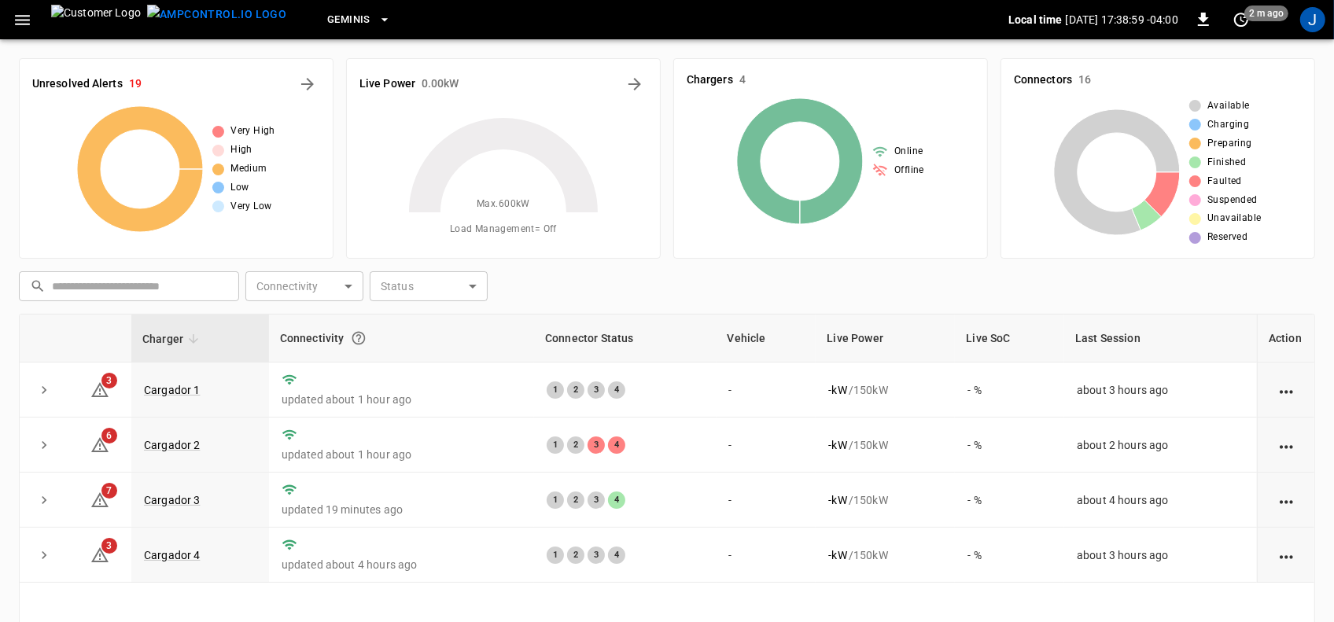
click at [21, 24] on icon "button" at bounding box center [22, 20] width 15 height 10
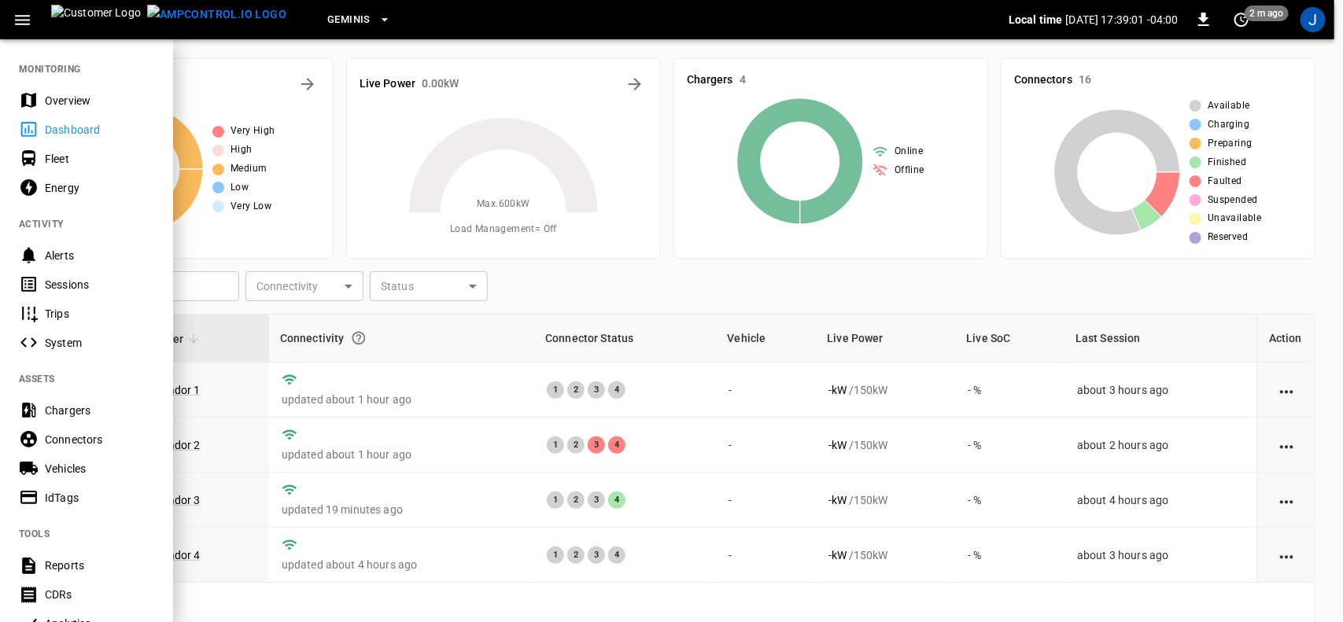
click at [63, 186] on div "Energy" at bounding box center [99, 188] width 109 height 16
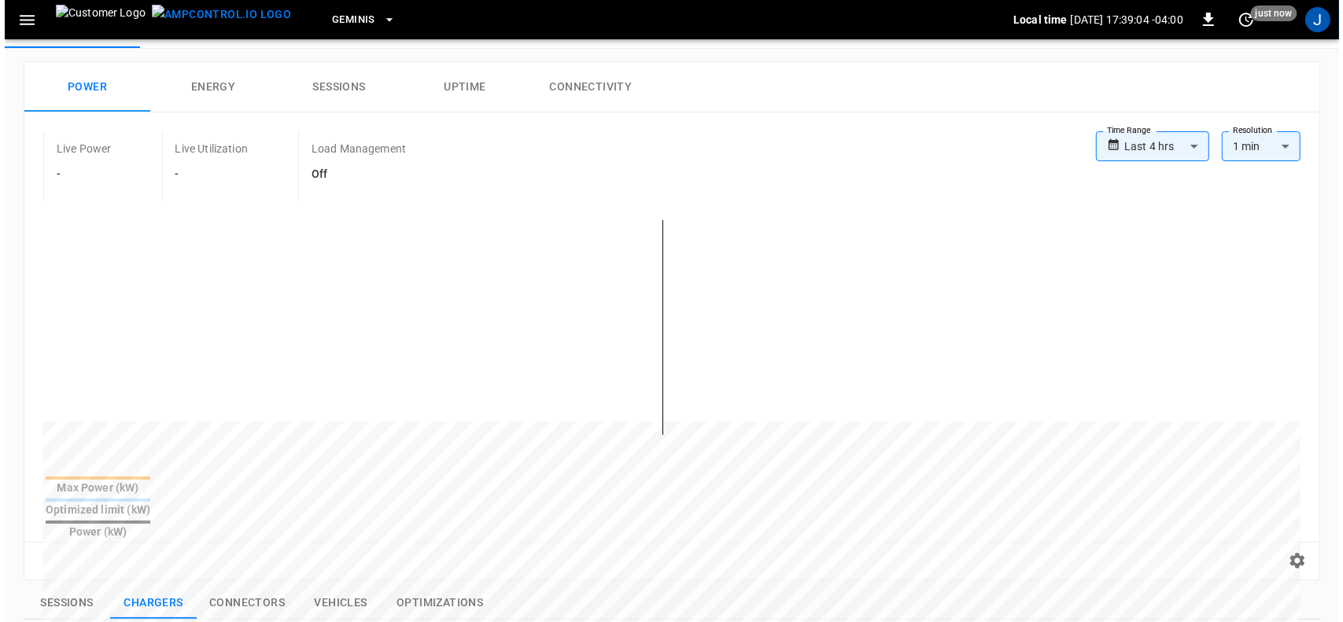
scroll to position [98, 0]
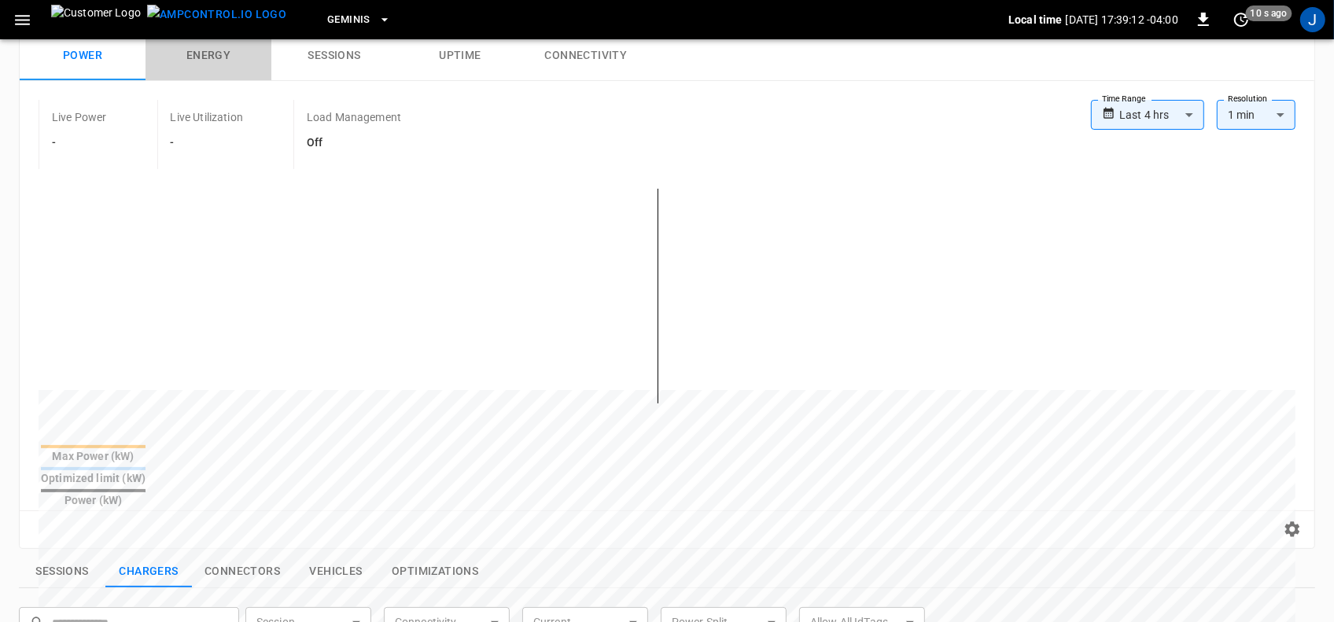
click at [219, 59] on button "Energy" at bounding box center [209, 56] width 126 height 50
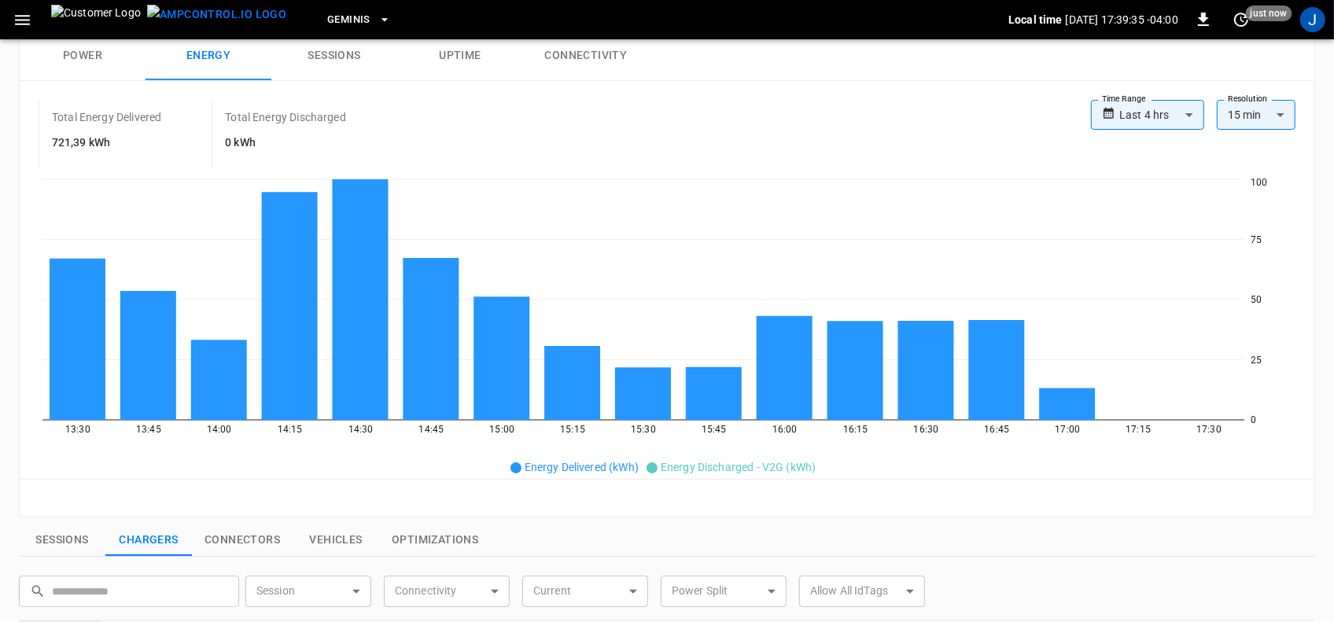
click at [333, 57] on button "Sessions" at bounding box center [334, 56] width 126 height 50
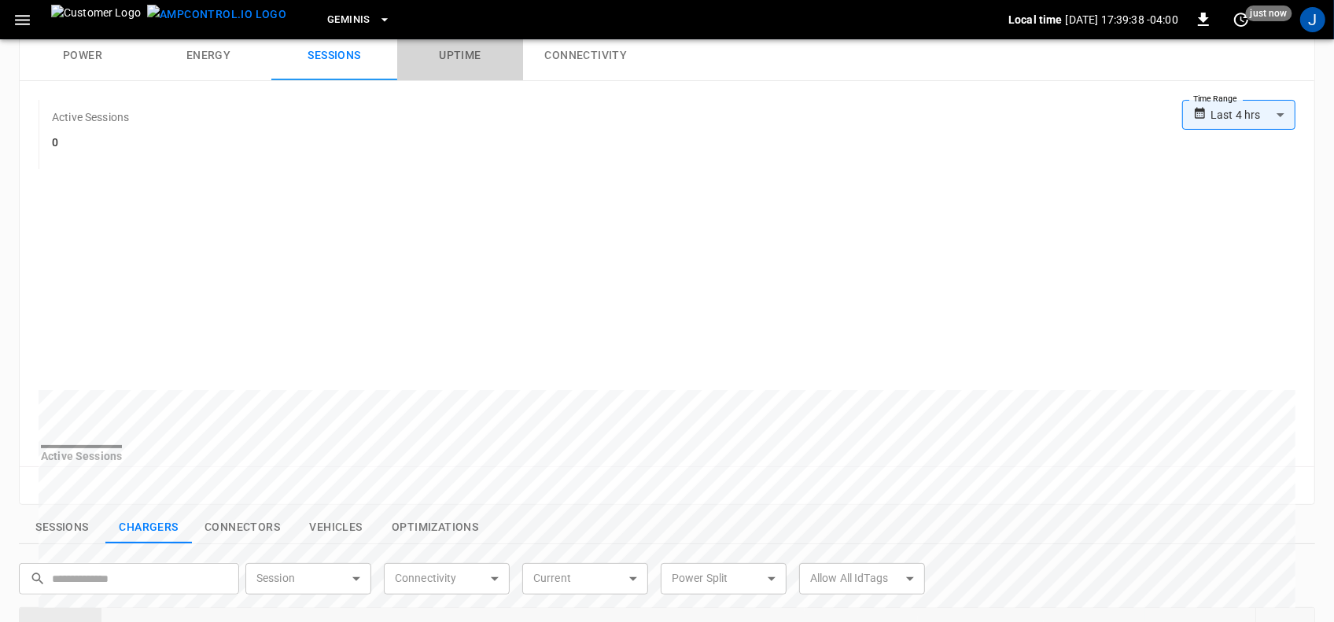
click at [474, 54] on button "Uptime" at bounding box center [460, 56] width 126 height 50
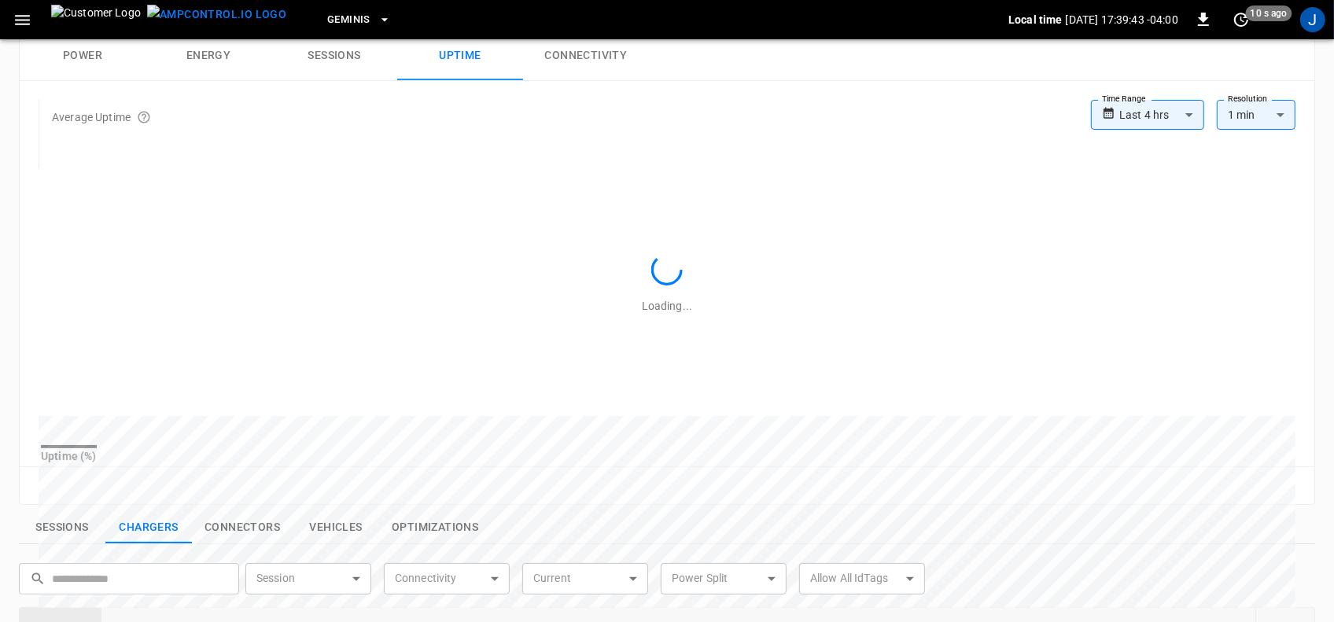
click at [77, 55] on button "Power" at bounding box center [83, 56] width 126 height 50
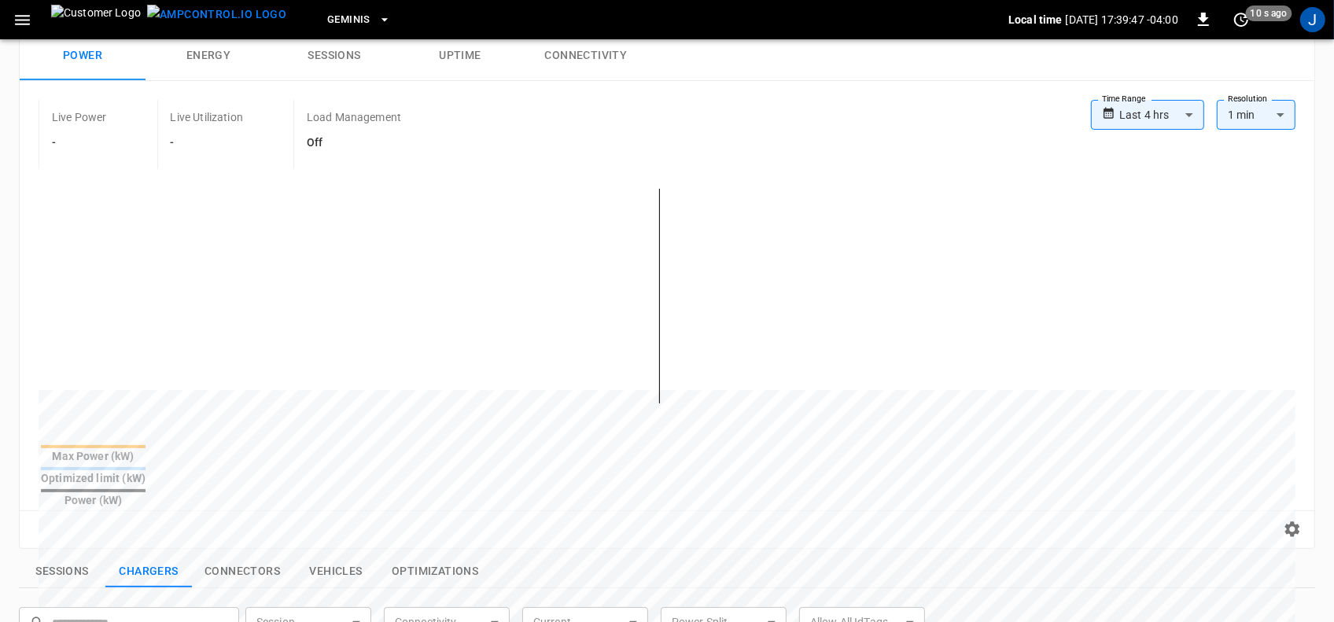
click at [16, 16] on icon "button" at bounding box center [22, 20] width 15 height 10
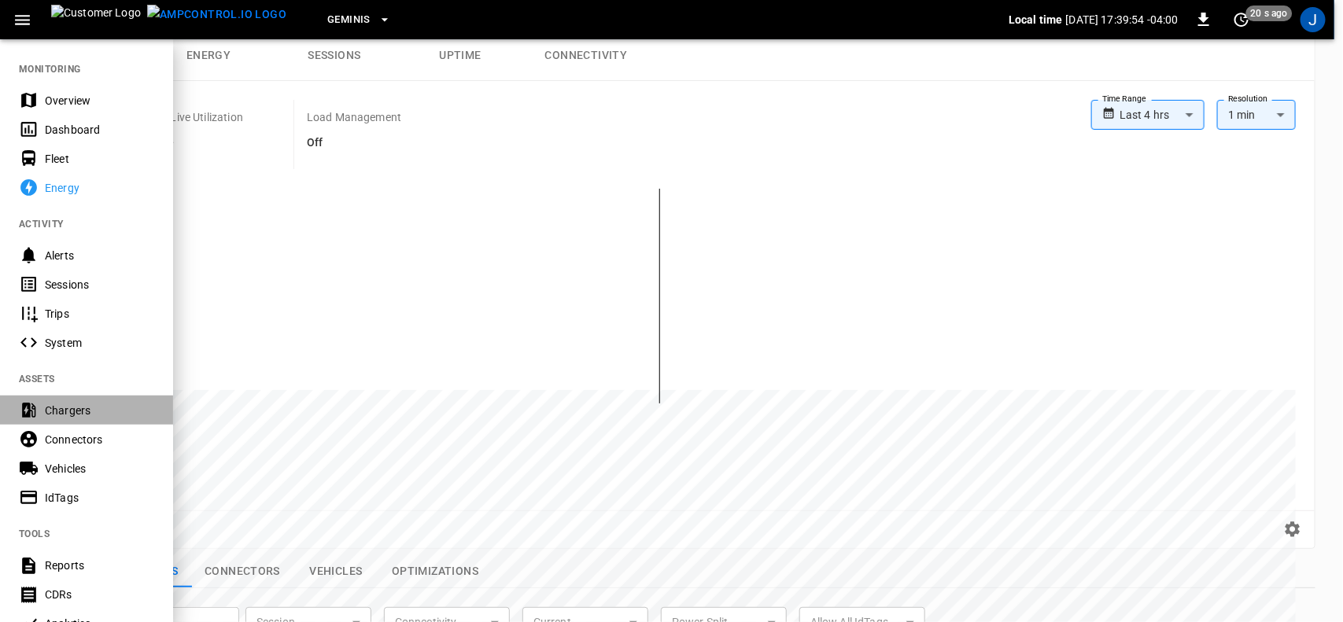
click at [75, 417] on div "Chargers" at bounding box center [99, 411] width 109 height 16
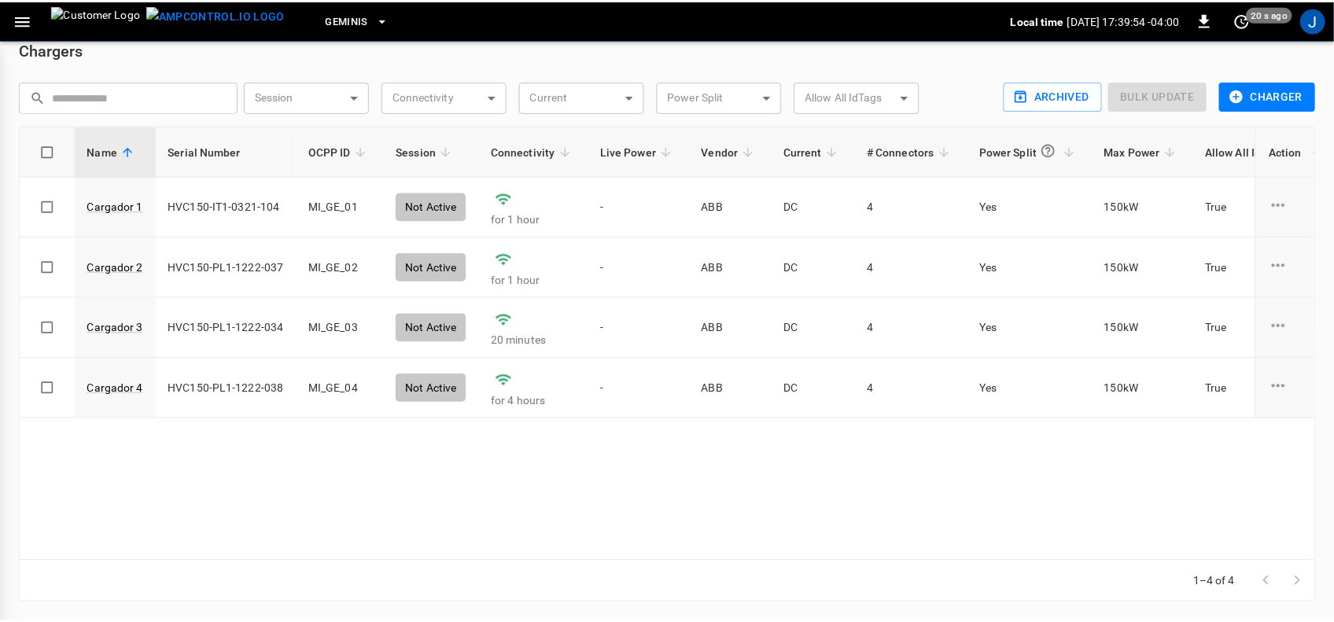
scroll to position [21, 0]
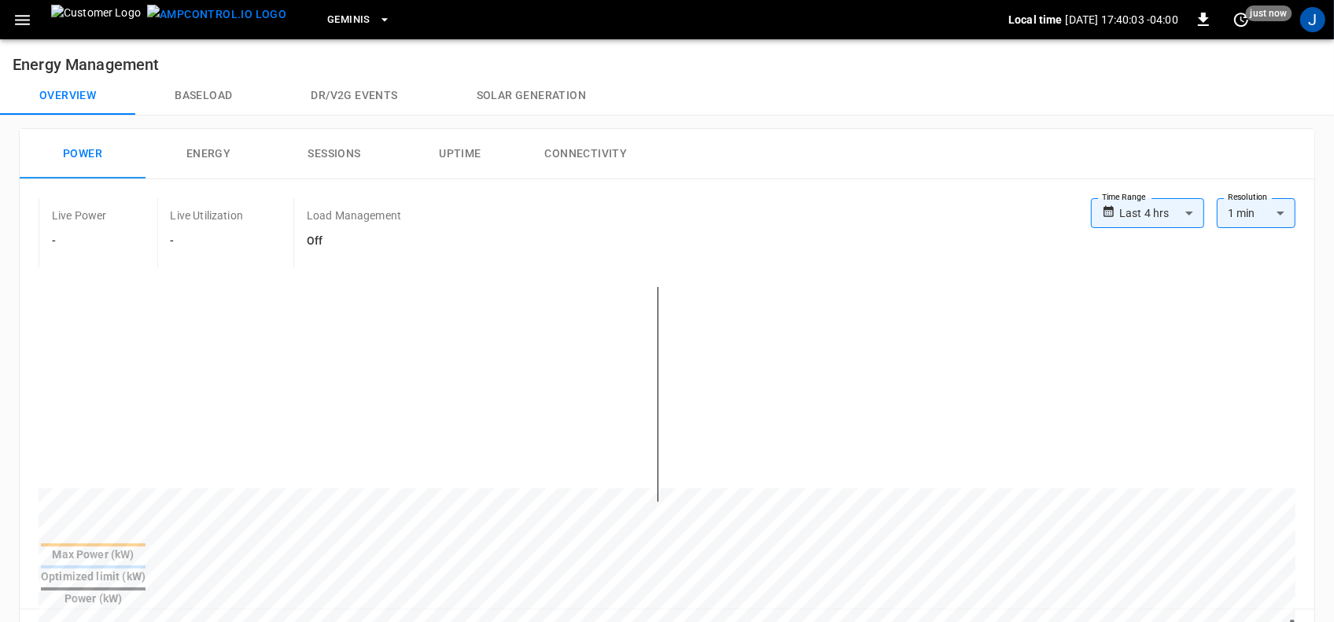
click at [26, 13] on icon "button" at bounding box center [23, 20] width 20 height 20
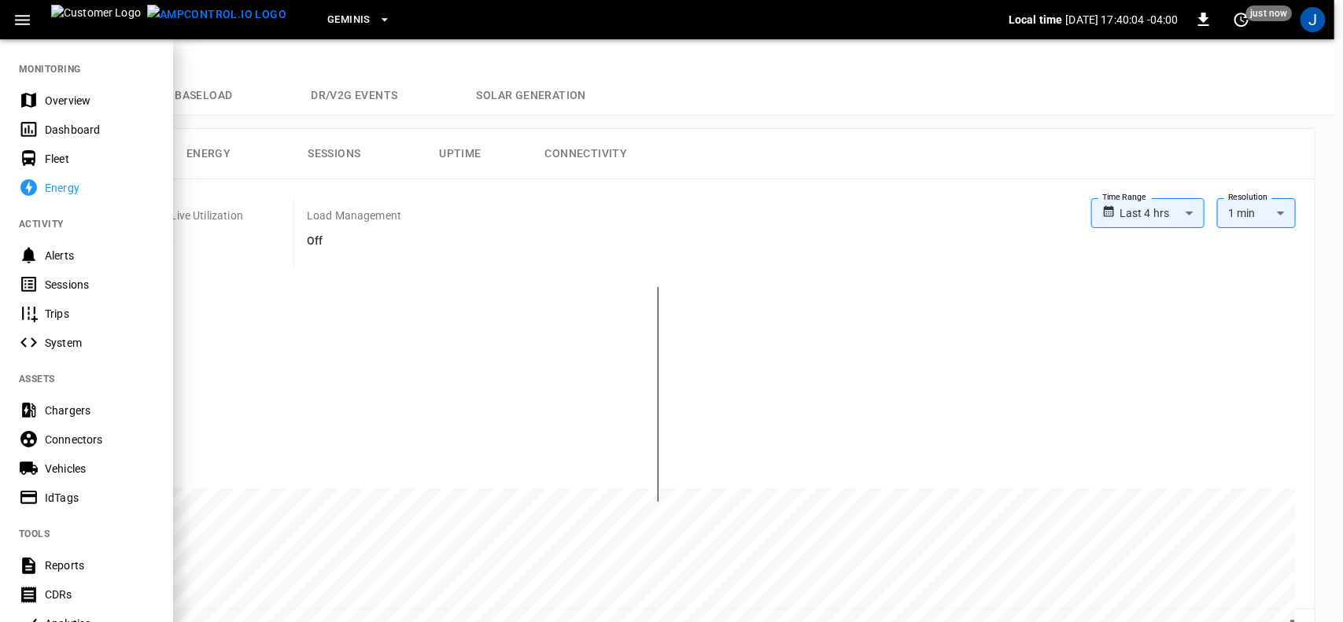
click at [64, 130] on div "Dashboard" at bounding box center [99, 130] width 109 height 16
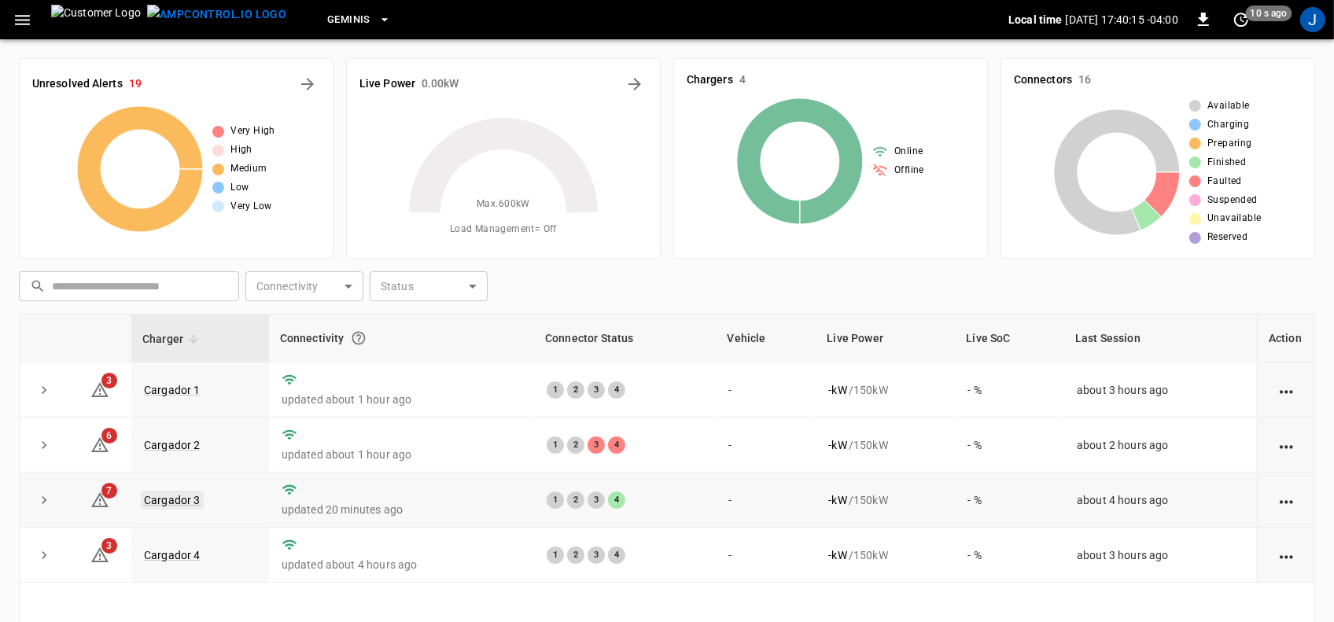
click at [181, 500] on link "Cargador 3" at bounding box center [172, 500] width 63 height 19
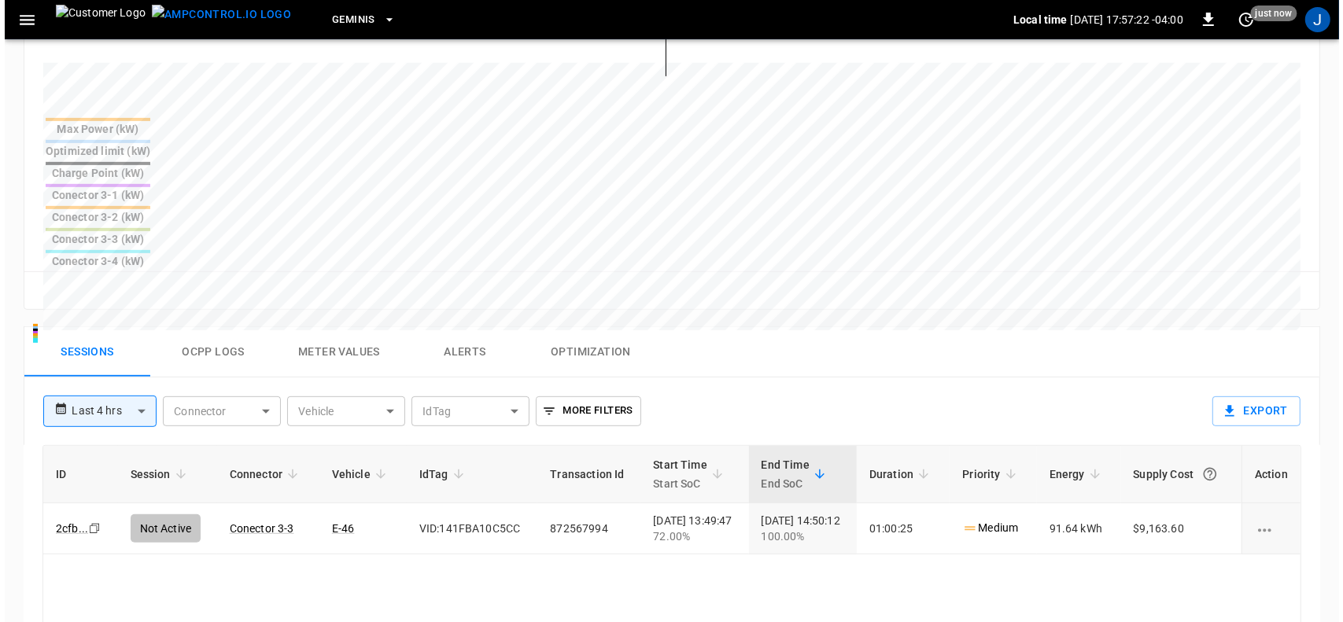
scroll to position [590, 0]
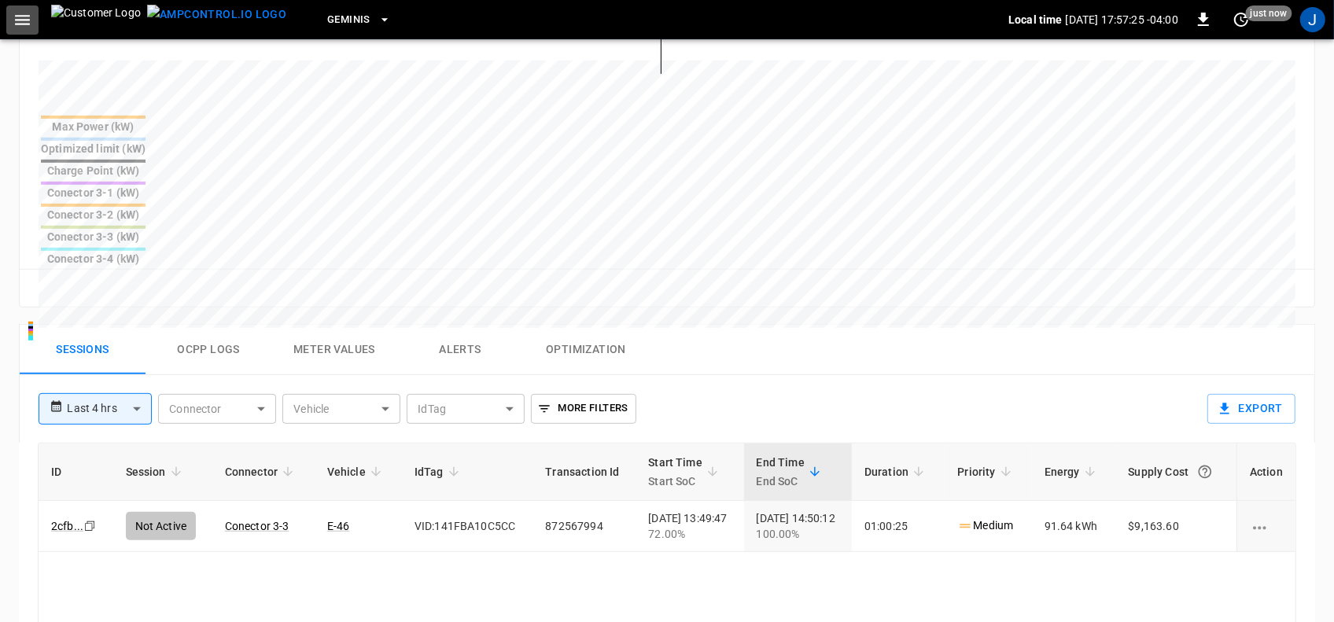
click at [17, 18] on icon "button" at bounding box center [23, 20] width 20 height 20
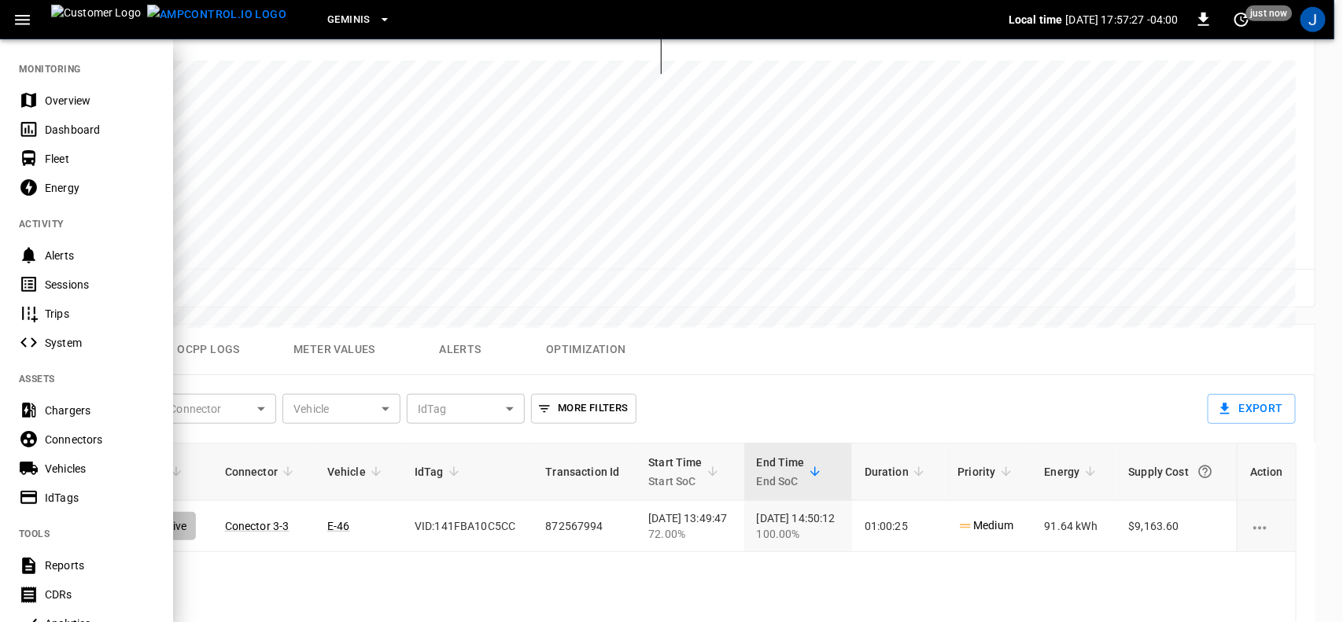
click at [68, 130] on div "Dashboard" at bounding box center [99, 130] width 109 height 16
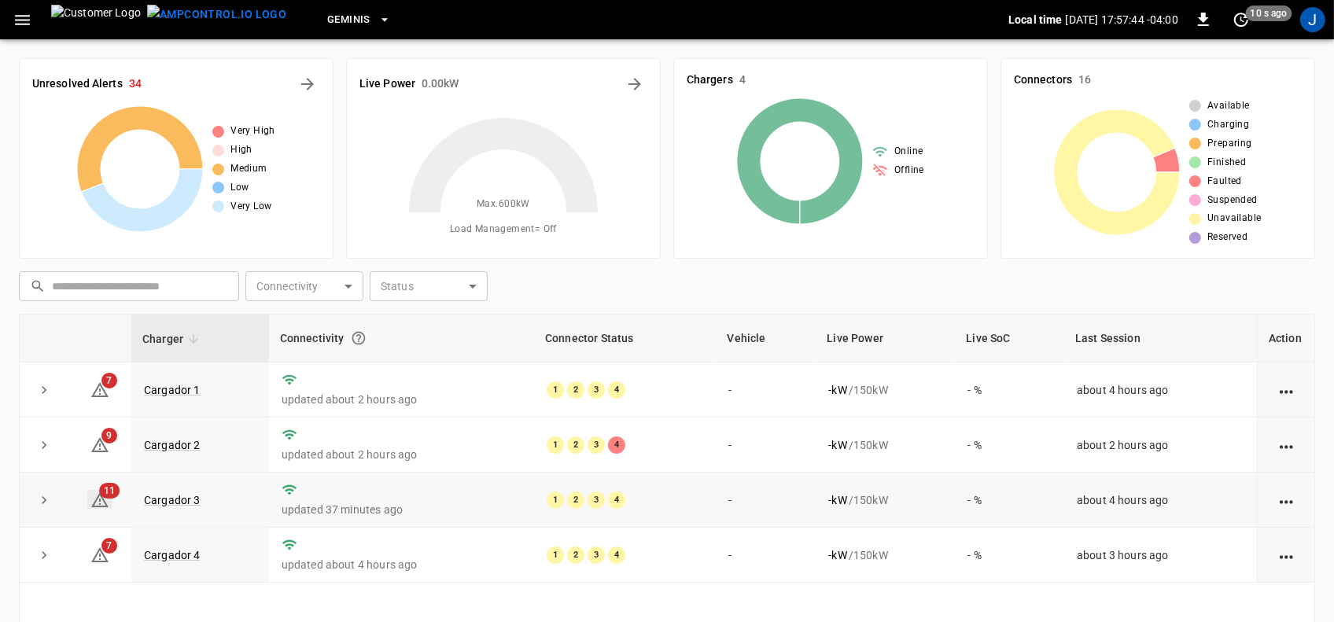
click at [99, 496] on icon at bounding box center [99, 500] width 17 height 15
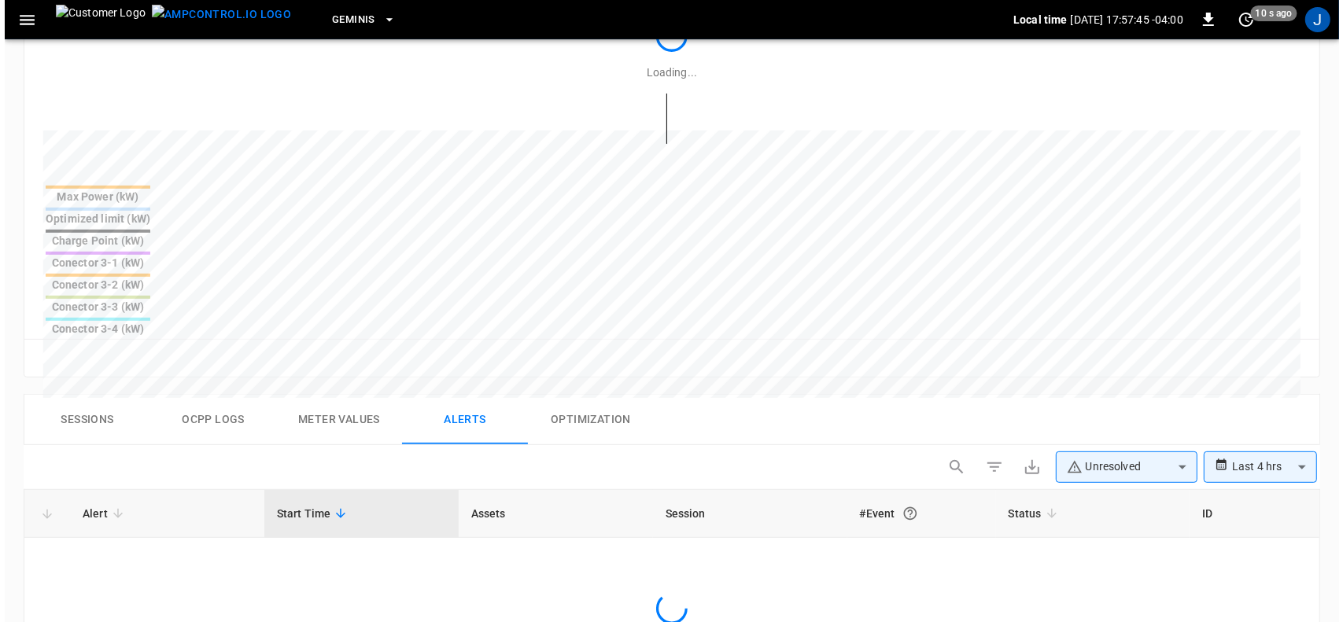
scroll to position [750, 0]
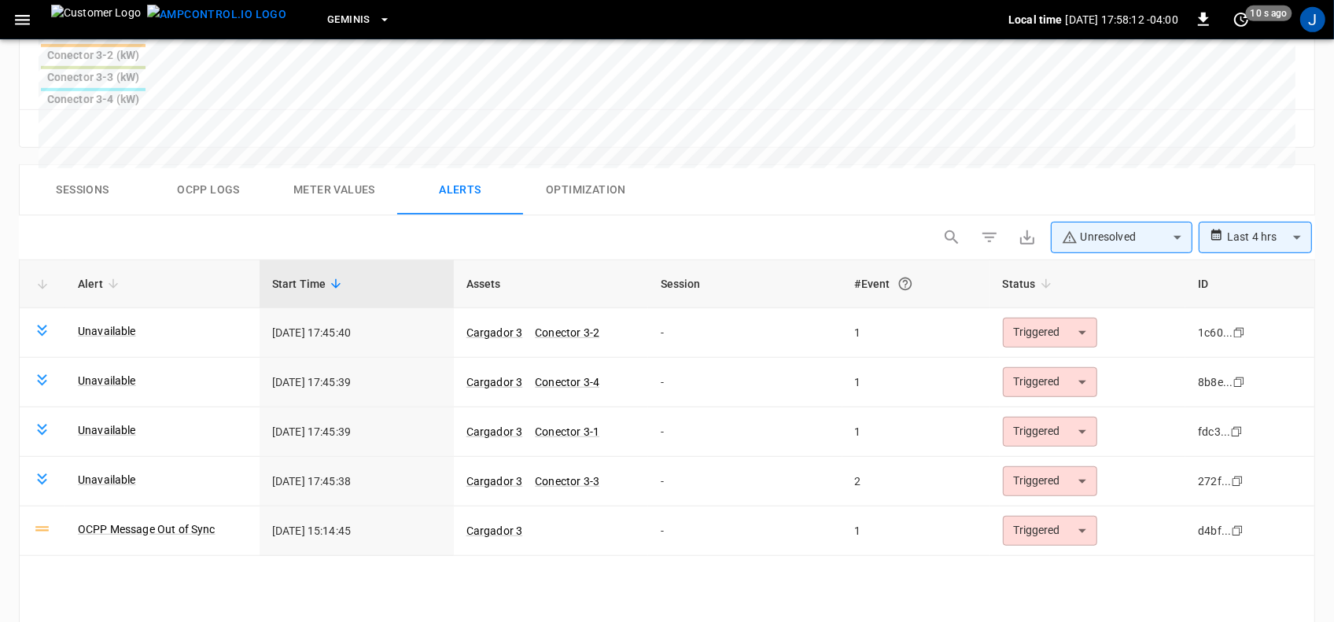
click at [25, 20] on icon "button" at bounding box center [23, 20] width 20 height 20
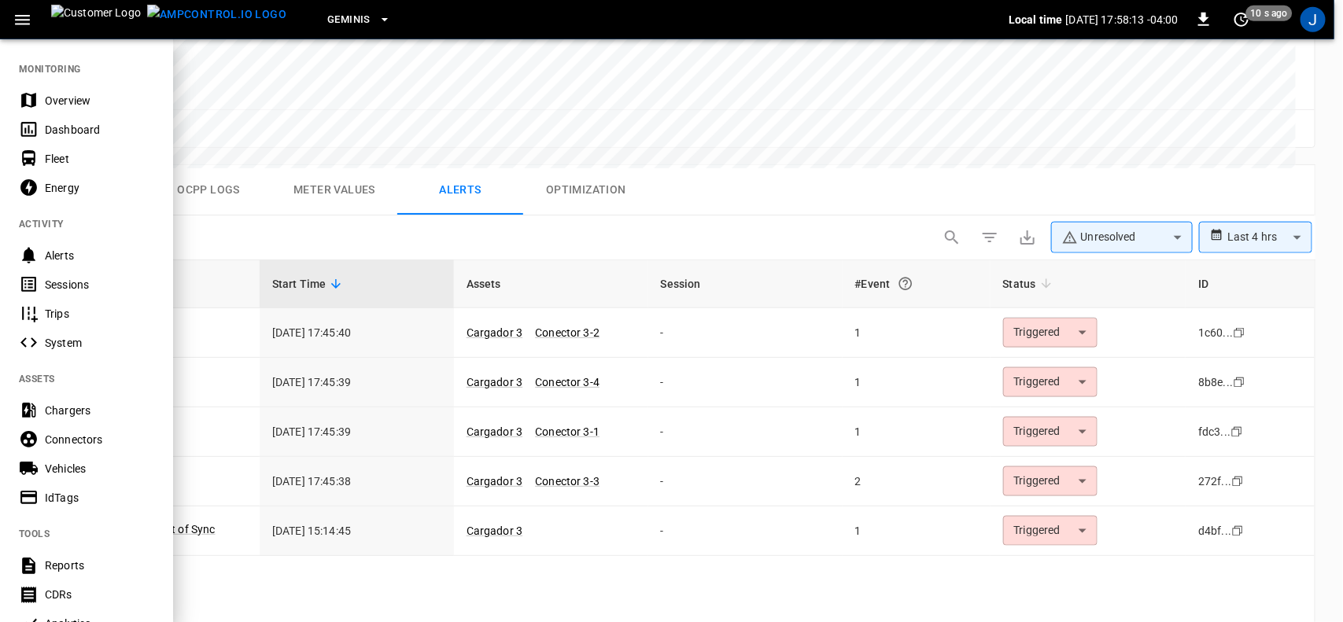
click at [63, 132] on div "Dashboard" at bounding box center [99, 130] width 109 height 16
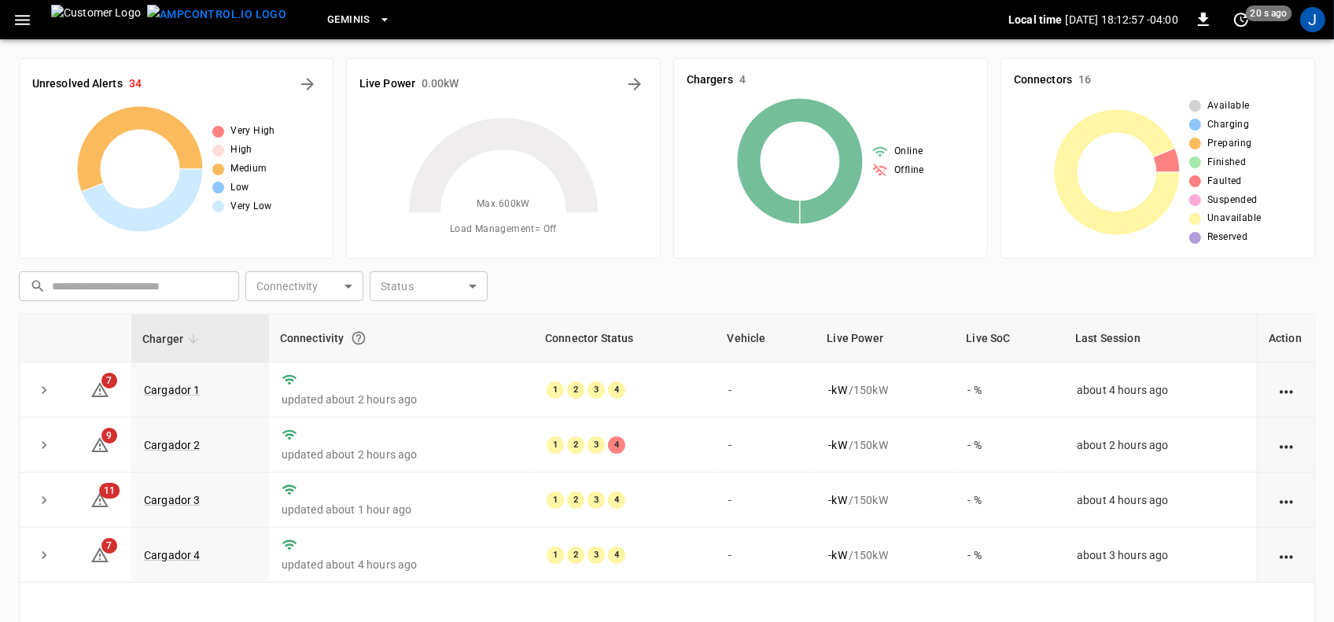
click at [295, 115] on div "Very High High Medium Low Very Low" at bounding box center [176, 169] width 288 height 126
click at [299, 113] on div "Very High High Medium Low Very Low" at bounding box center [176, 169] width 288 height 126
click at [321, 30] on button "Geminis" at bounding box center [359, 20] width 76 height 31
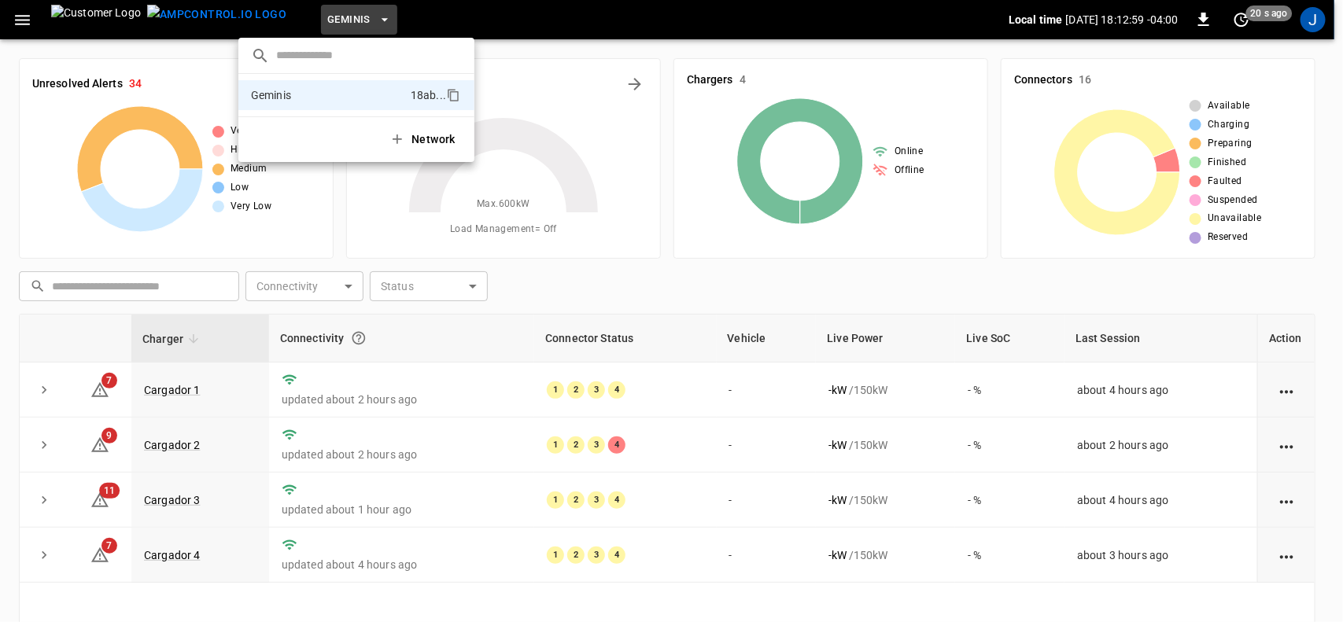
click at [83, 98] on div at bounding box center [671, 311] width 1343 height 622
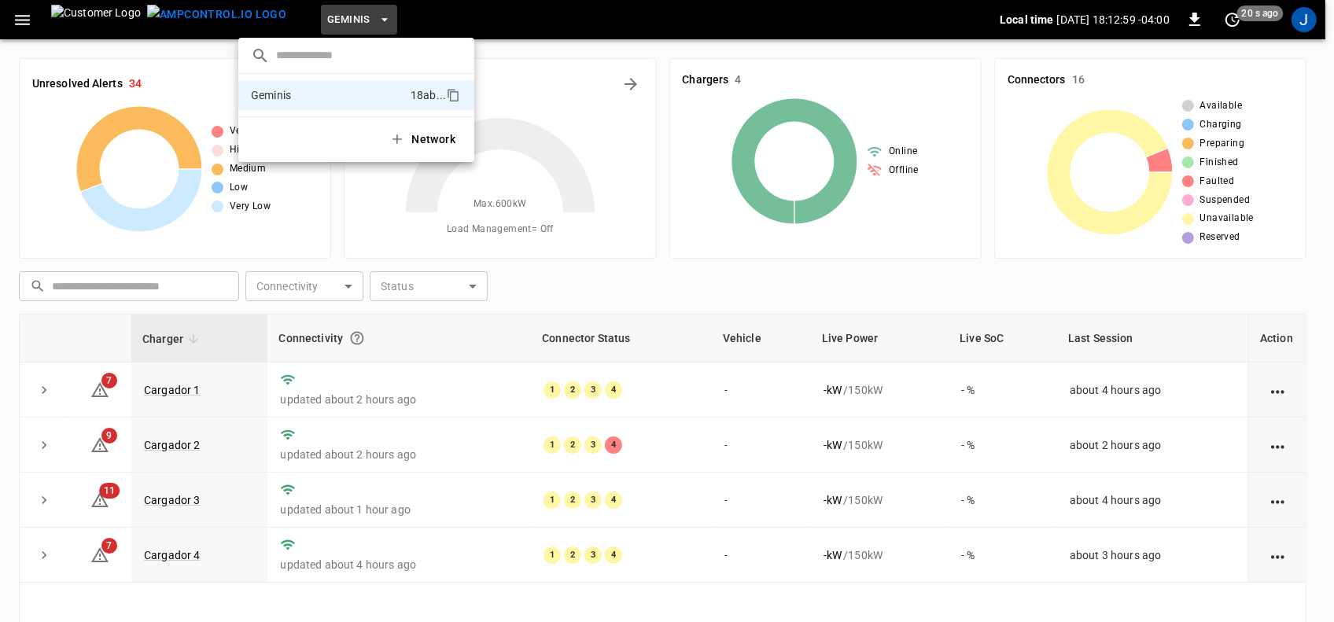
click at [79, 96] on div at bounding box center [667, 311] width 1334 height 622
click at [245, 80] on li "Geminis 18ab ..." at bounding box center [356, 95] width 236 height 30
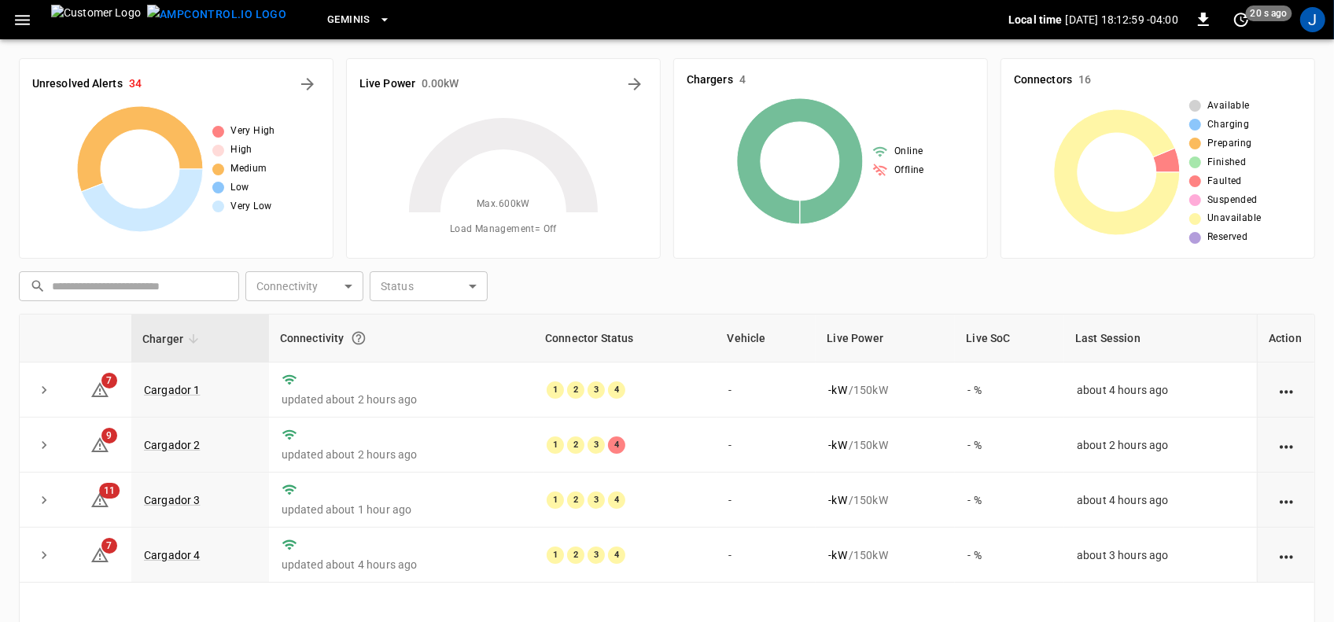
click at [535, 12] on div "Geminis" at bounding box center [654, 20] width 710 height 37
click at [21, 26] on icon "button" at bounding box center [23, 20] width 20 height 20
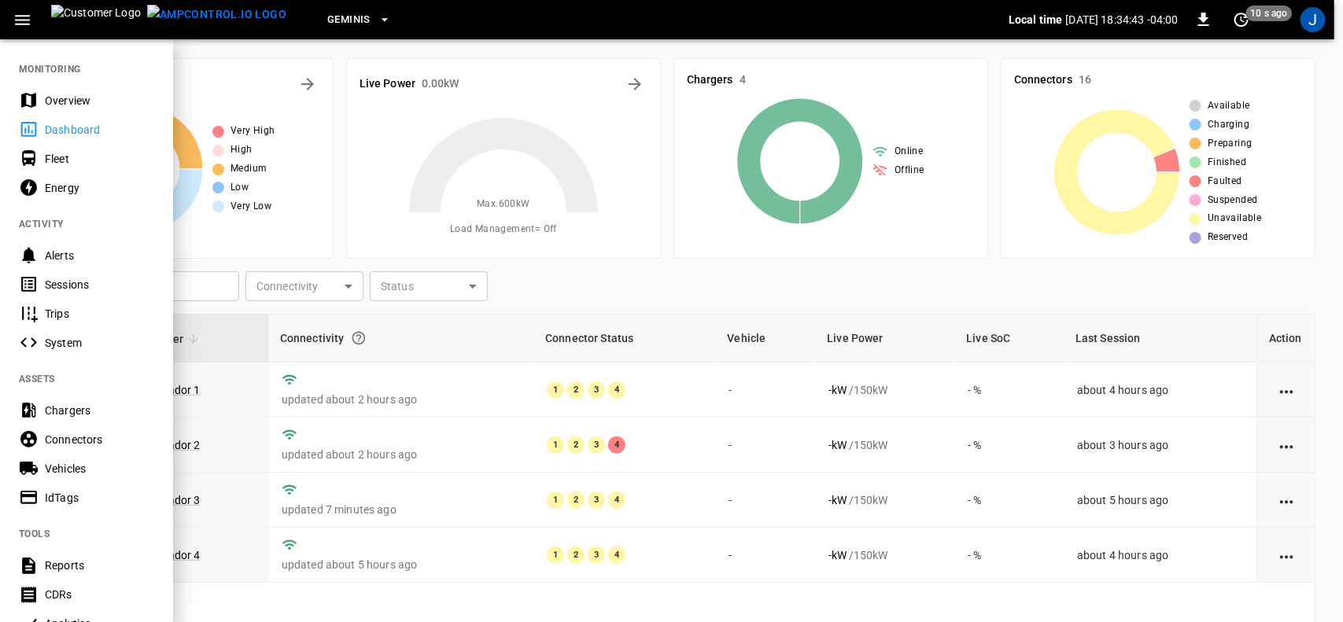
click at [79, 142] on div "Dashboard" at bounding box center [86, 129] width 173 height 29
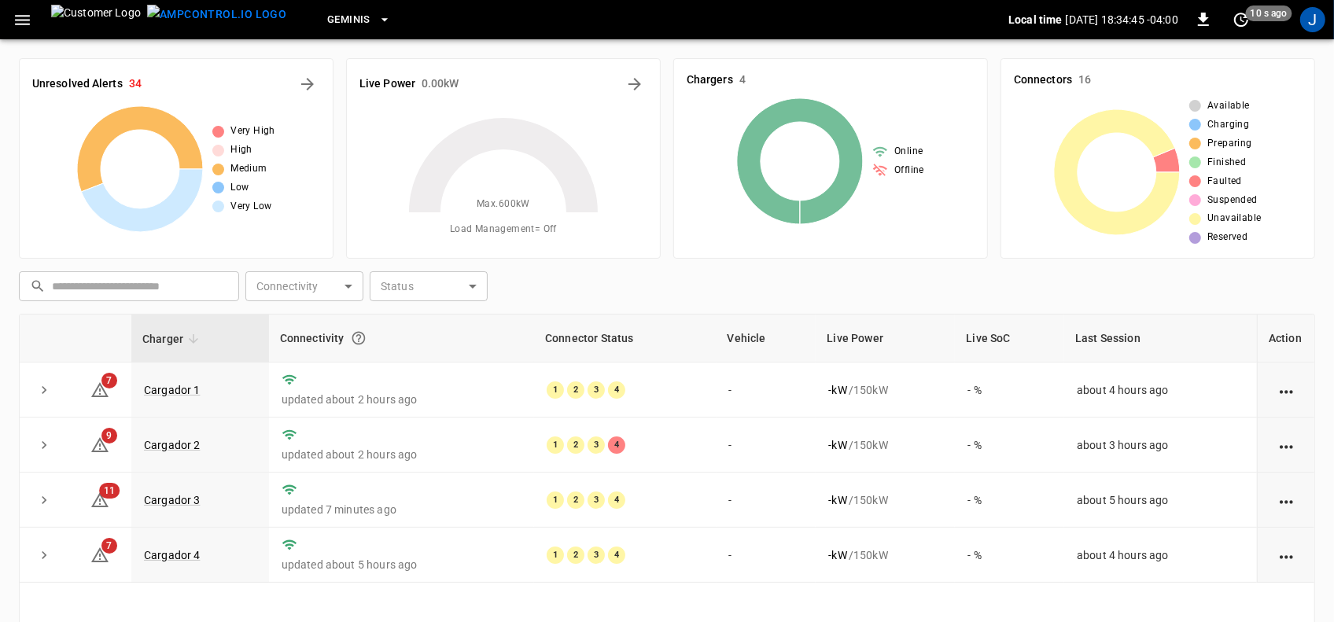
click at [61, 21] on img at bounding box center [96, 20] width 90 height 30
click at [28, 32] on button "button" at bounding box center [22, 20] width 32 height 29
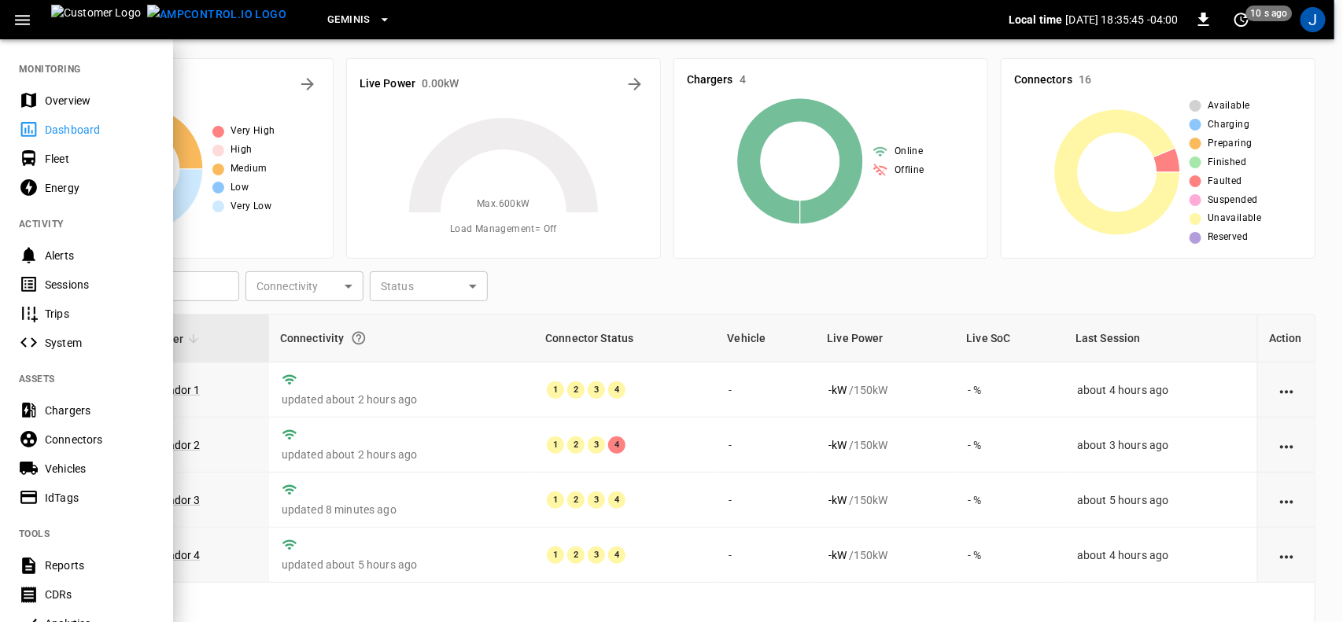
click at [63, 135] on div "Dashboard" at bounding box center [99, 130] width 109 height 16
